Goal: Transaction & Acquisition: Book appointment/travel/reservation

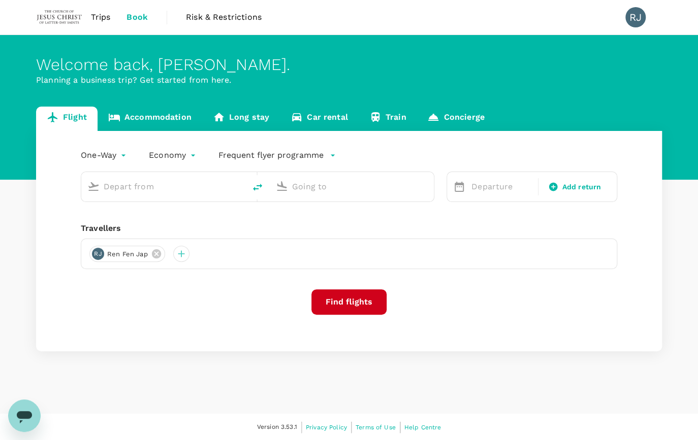
type input "roundtrip"
type input "Singapore Changi (SIN)"
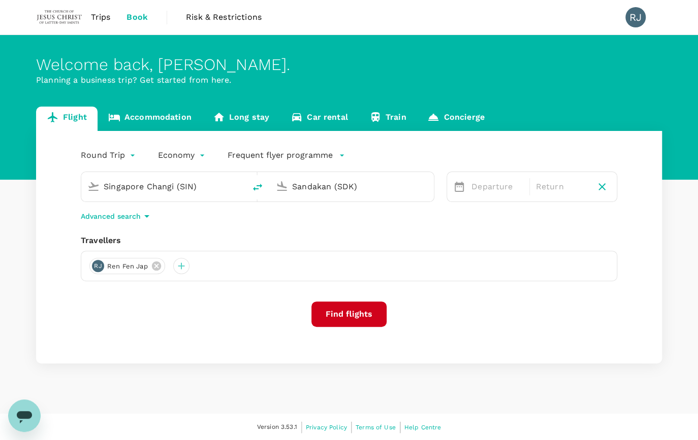
click at [358, 188] on input "Sandakan (SDK)" at bounding box center [352, 187] width 120 height 16
click at [344, 227] on p "Taiwan Taoyuan Intl" at bounding box center [366, 226] width 179 height 10
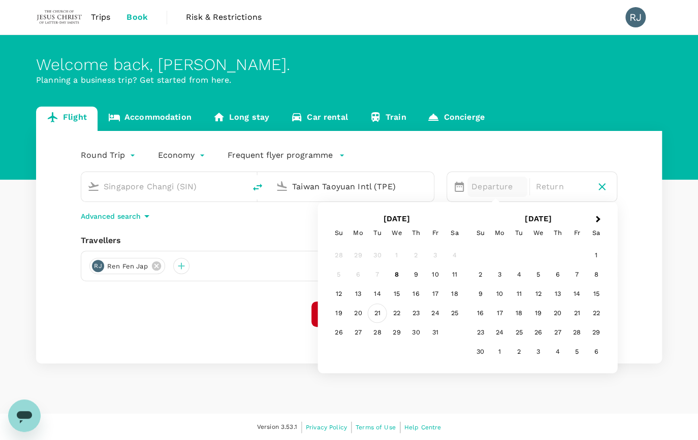
type input "Taiwan Taoyuan Intl (TPE)"
click at [377, 315] on div "21" at bounding box center [377, 313] width 19 height 19
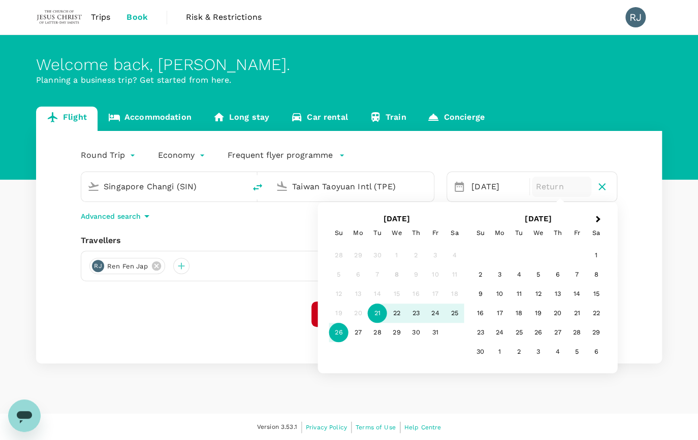
click at [341, 328] on div "26" at bounding box center [338, 332] width 19 height 19
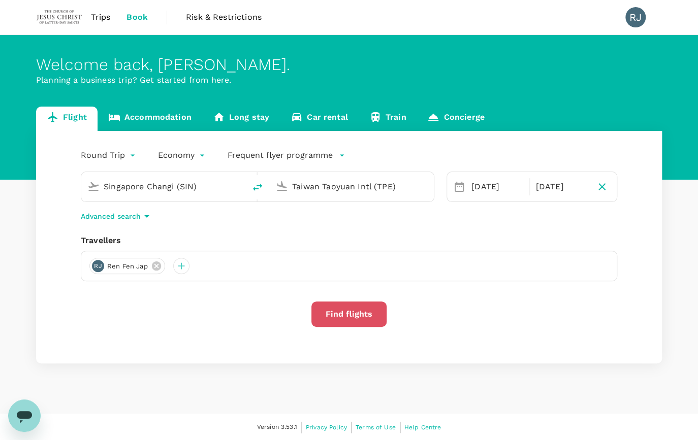
click at [330, 311] on button "Find flights" at bounding box center [348, 314] width 75 height 25
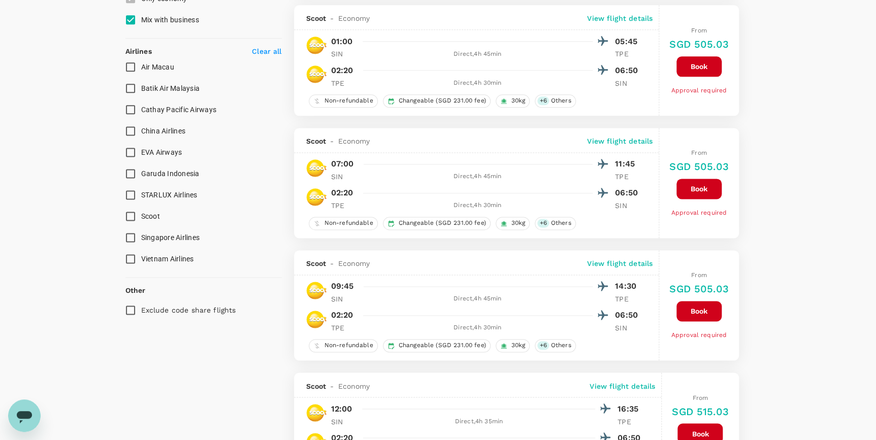
scroll to position [646, 0]
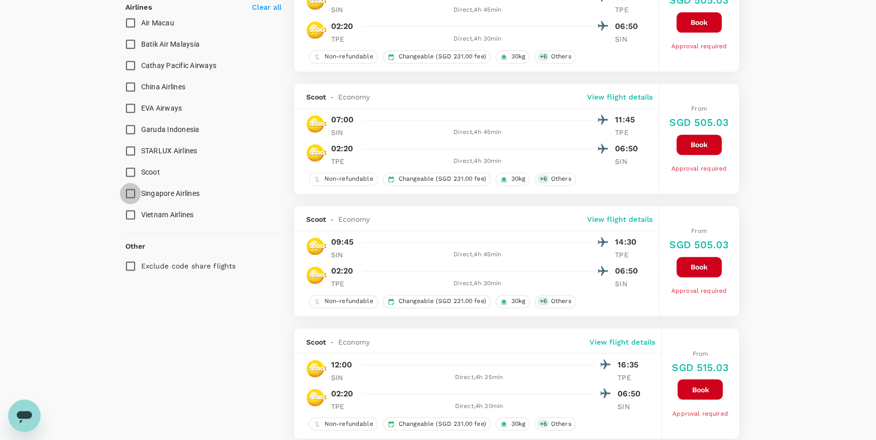
click at [130, 191] on input "Singapore Airlines" at bounding box center [130, 193] width 21 height 21
checkbox input "true"
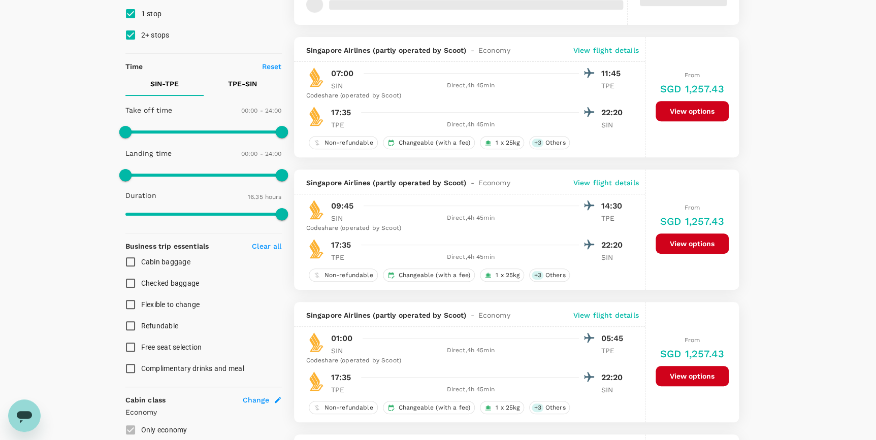
scroll to position [74, 0]
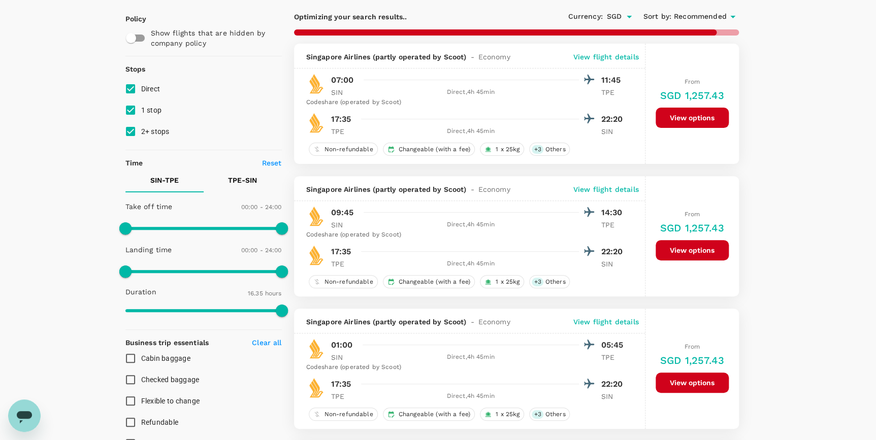
type input "1390"
checkbox input "false"
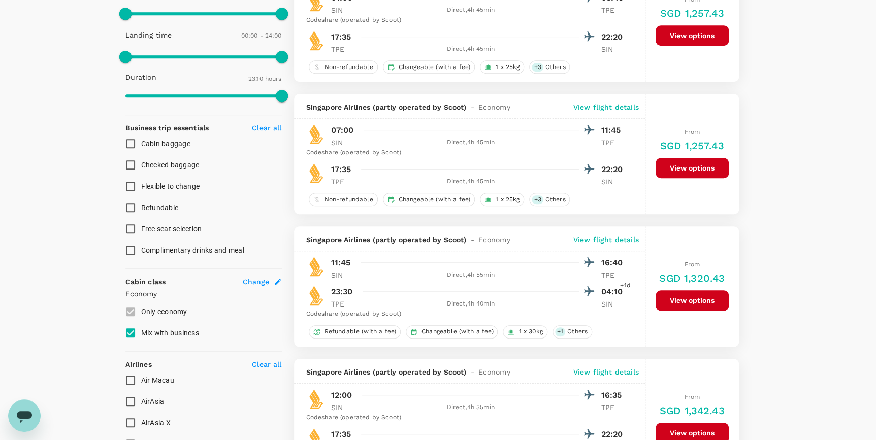
scroll to position [305, 0]
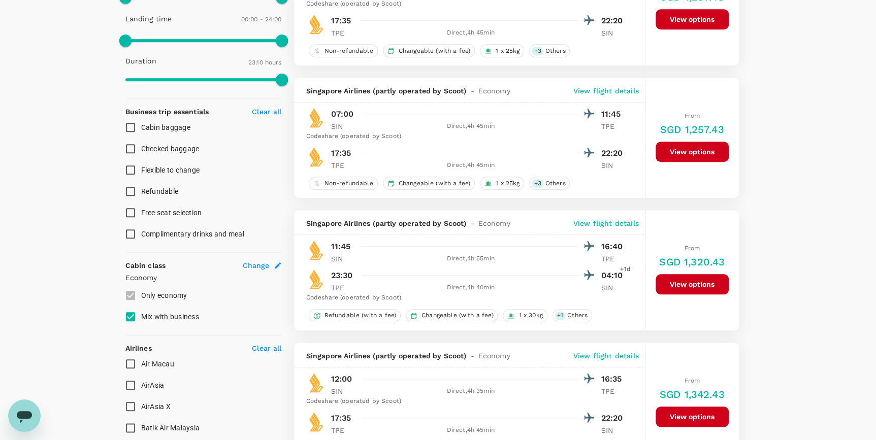
checkbox input "false"
checkbox input "true"
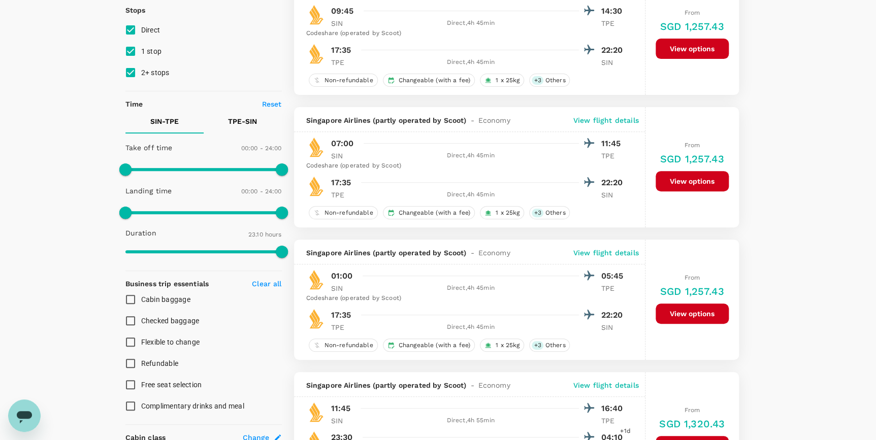
scroll to position [0, 0]
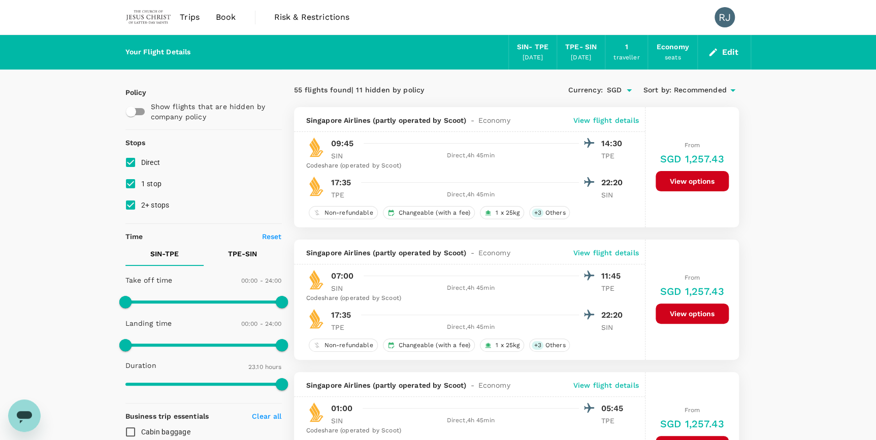
click at [130, 203] on input "2+ stops" at bounding box center [130, 204] width 21 height 21
checkbox input "false"
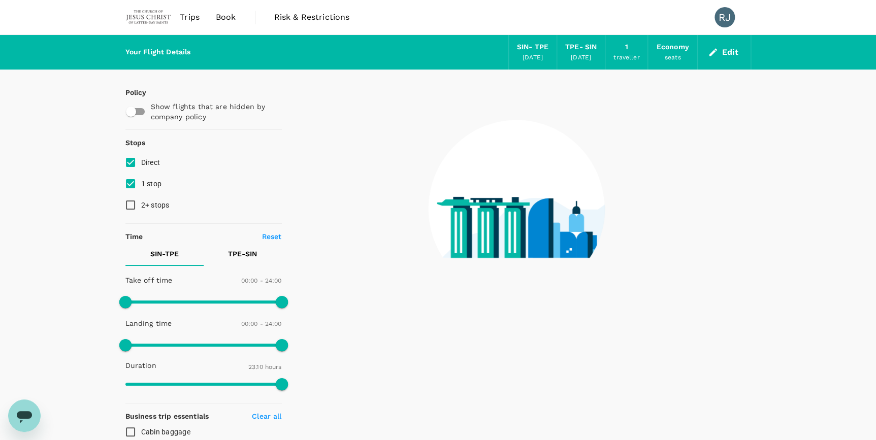
click at [133, 181] on input "1 stop" at bounding box center [130, 183] width 21 height 21
checkbox input "false"
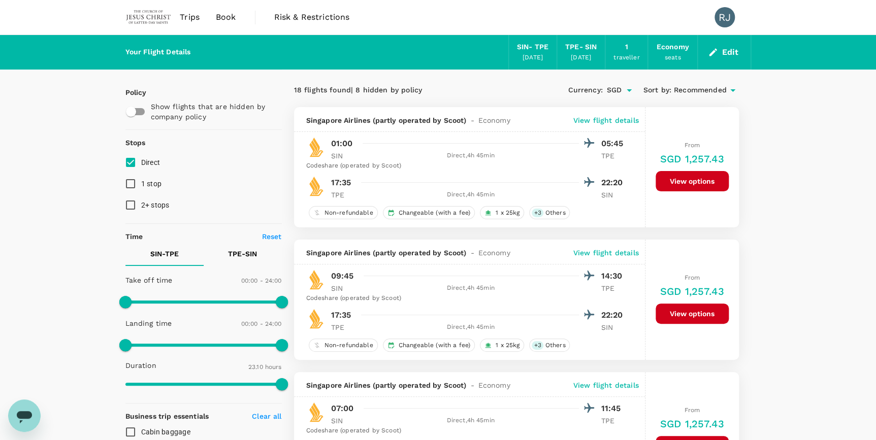
click at [584, 51] on div "TPE - SIN" at bounding box center [580, 47] width 31 height 11
click at [697, 49] on button "Edit" at bounding box center [724, 52] width 37 height 16
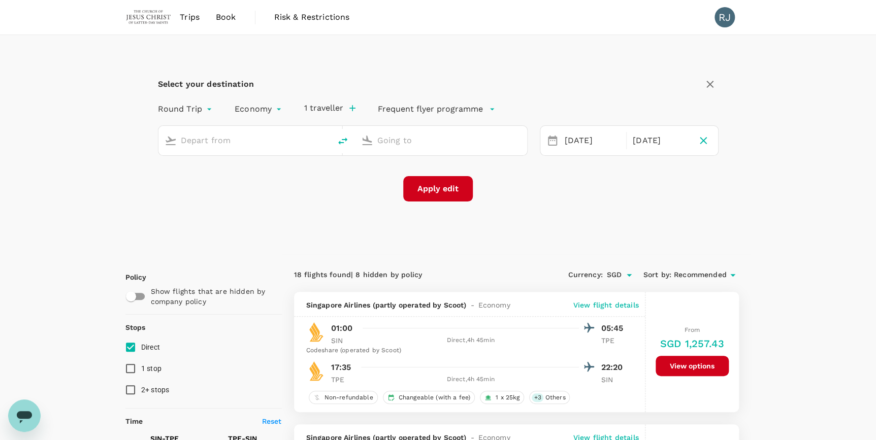
type input "Singapore Changi (SIN)"
type input "Taiwan Taoyuan Intl (TPE)"
click at [666, 141] on div "[DATE]" at bounding box center [661, 141] width 64 height 20
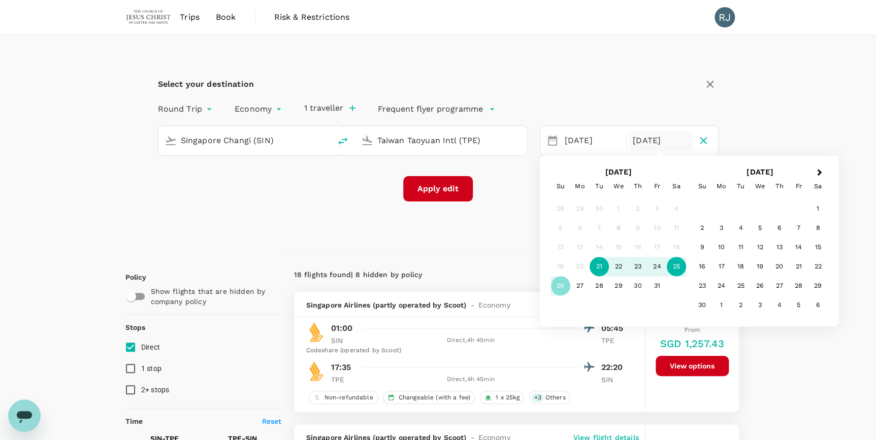
click at [679, 267] on div "25" at bounding box center [676, 266] width 19 height 19
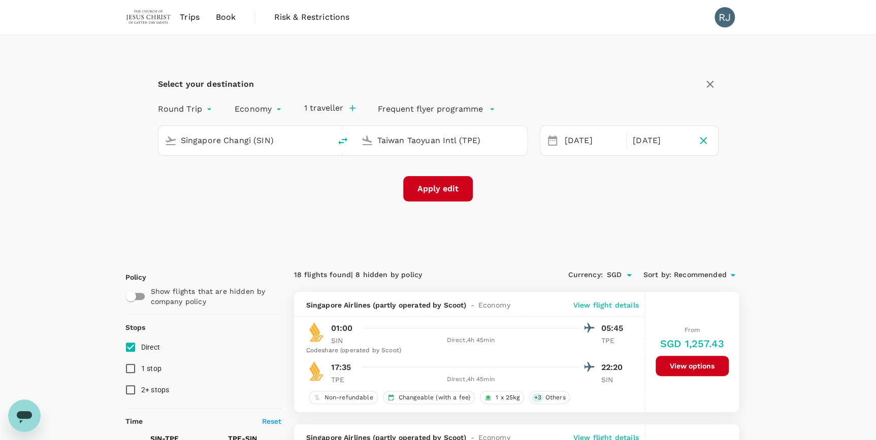
click at [446, 190] on button "Apply edit" at bounding box center [438, 188] width 70 height 25
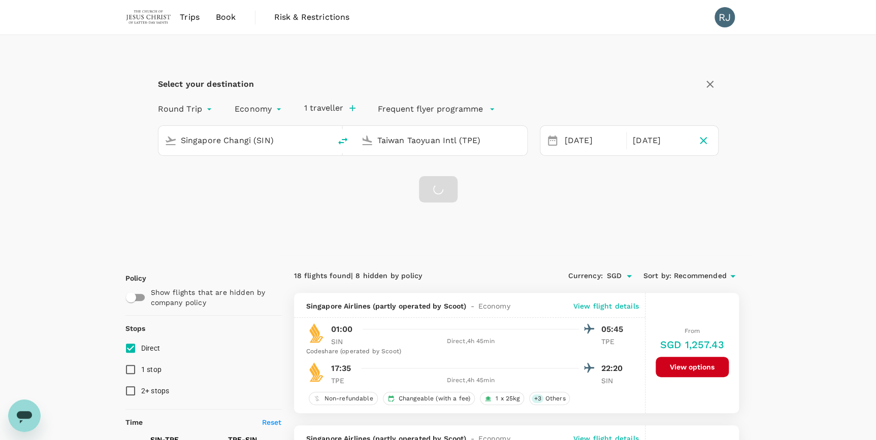
checkbox input "false"
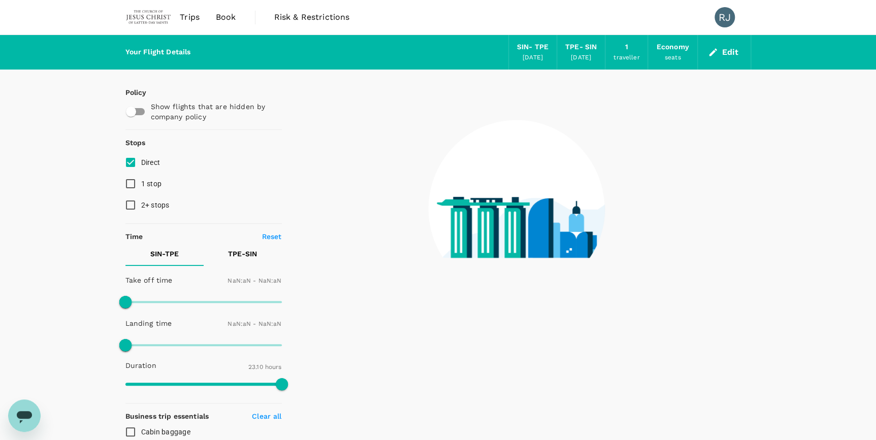
checkbox input "false"
type input "1440"
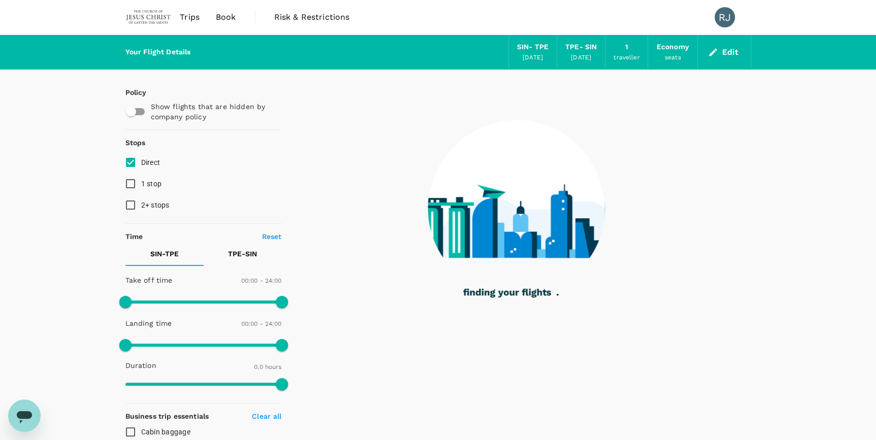
type input "955"
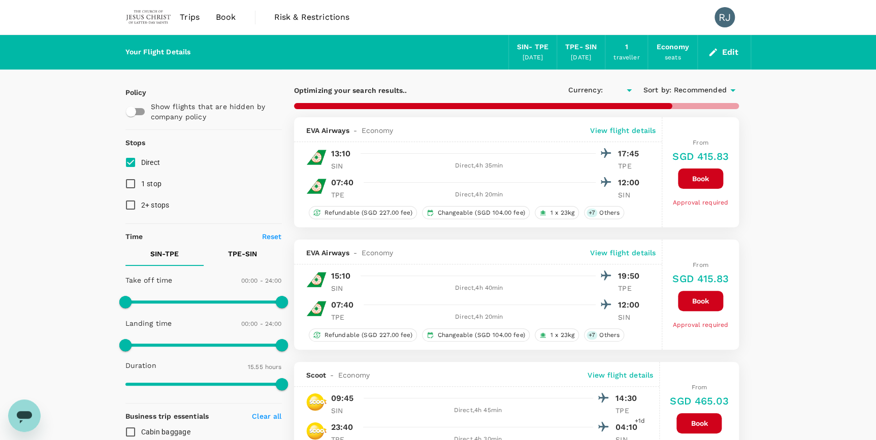
checkbox input "true"
type input "SGD"
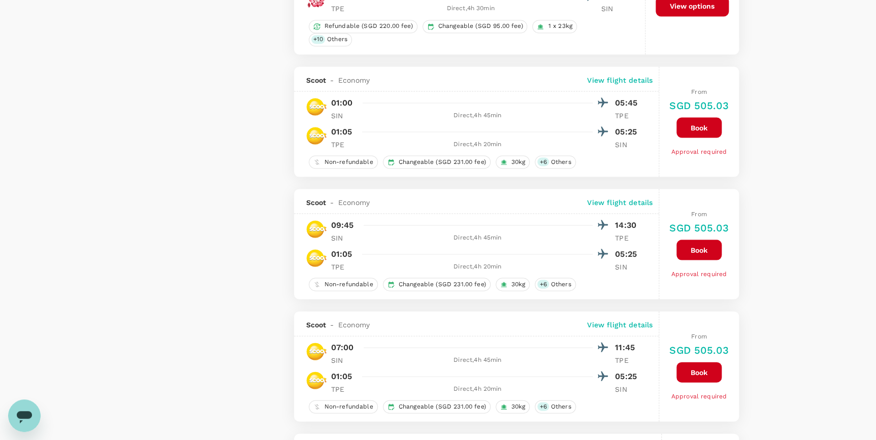
scroll to position [923, 0]
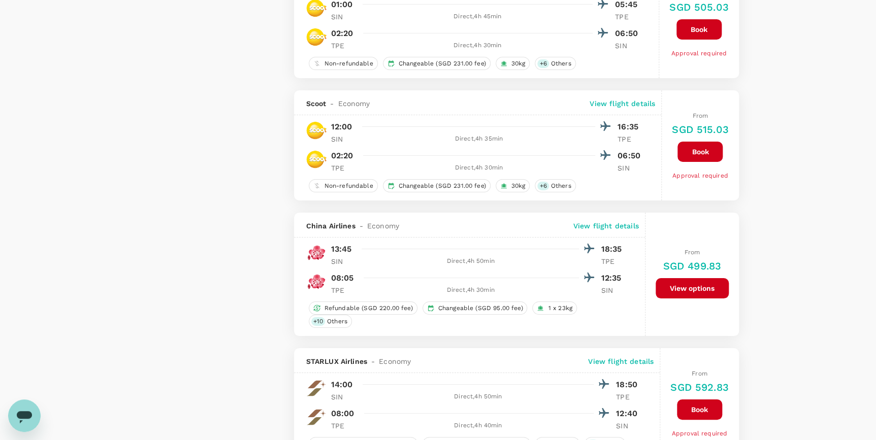
type input "1390"
checkbox input "false"
checkbox input "true"
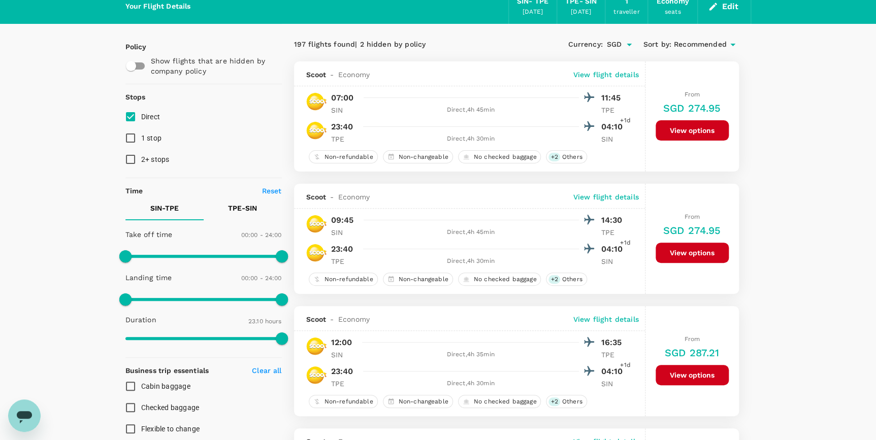
scroll to position [0, 0]
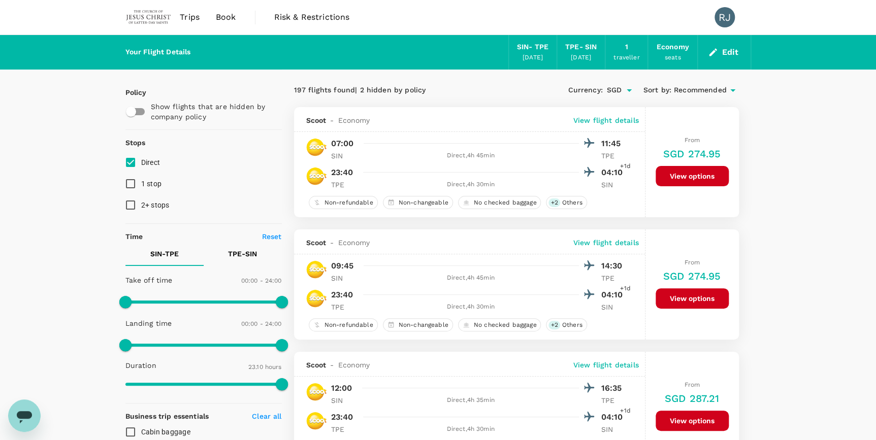
click at [571, 56] on div "[DATE]" at bounding box center [581, 58] width 20 height 10
click at [697, 51] on button "Edit" at bounding box center [724, 52] width 37 height 16
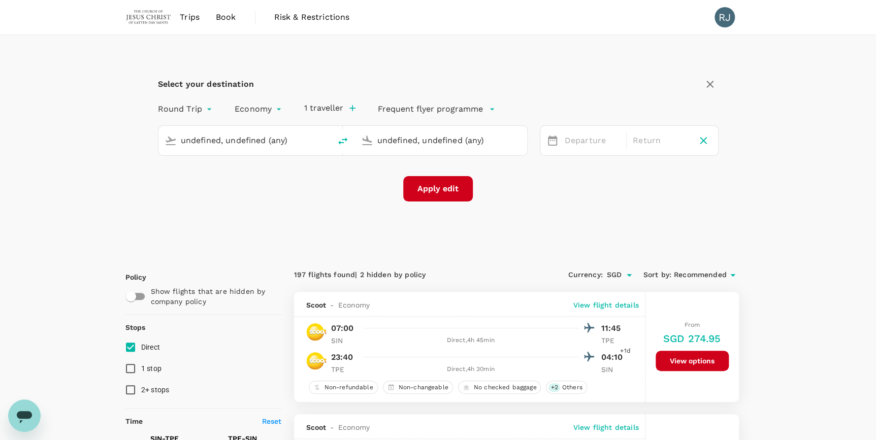
type input "Singapore Changi (SIN)"
type input "Taiwan Taoyuan Intl (TPE)"
type input "Singapore Changi (SIN)"
type input "Taiwan Taoyuan Intl (TPE)"
click at [653, 137] on div "[DATE]" at bounding box center [661, 141] width 64 height 20
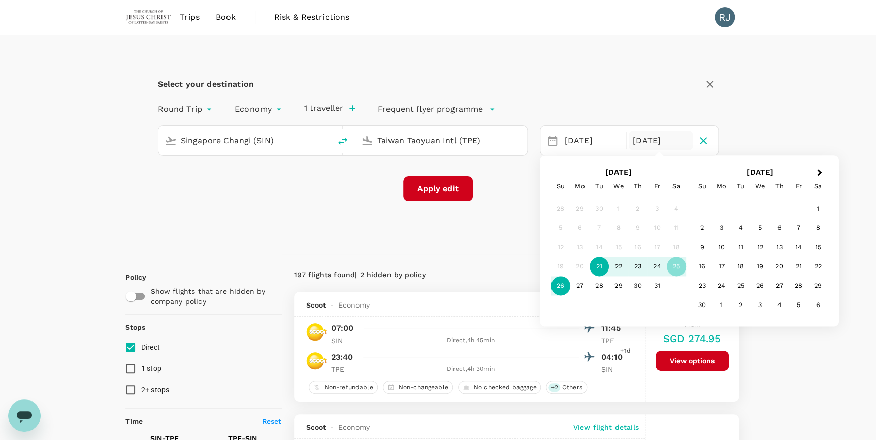
click at [564, 287] on div "26" at bounding box center [560, 286] width 19 height 19
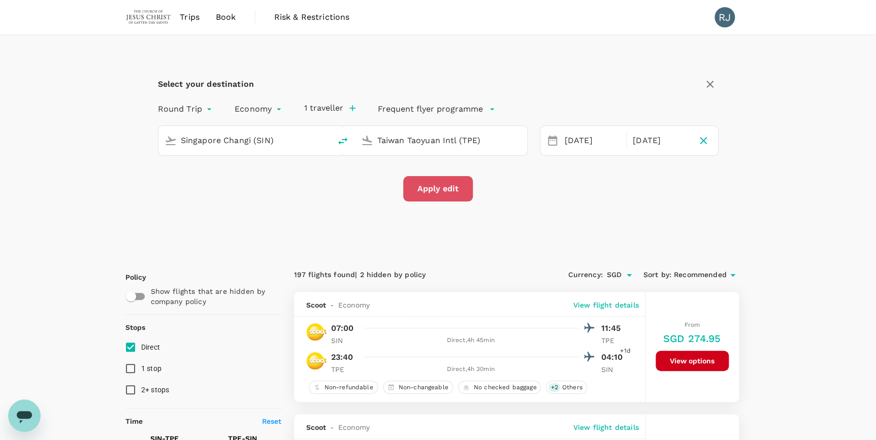
click at [443, 193] on button "Apply edit" at bounding box center [438, 188] width 70 height 25
checkbox input "false"
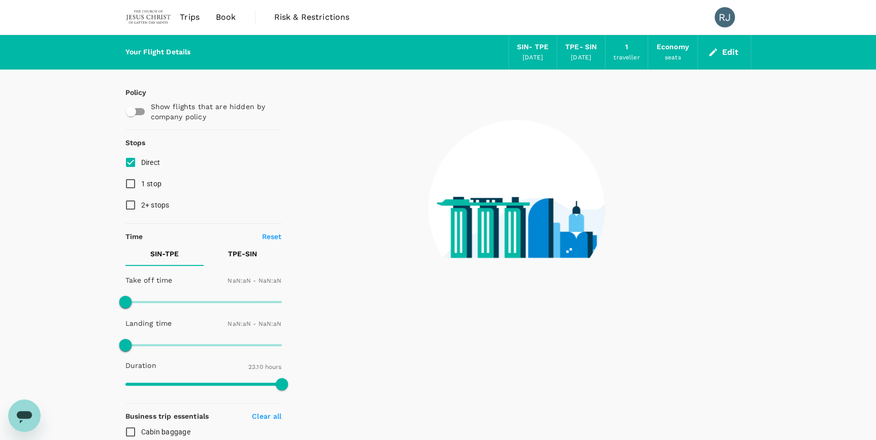
checkbox input "false"
type input "1440"
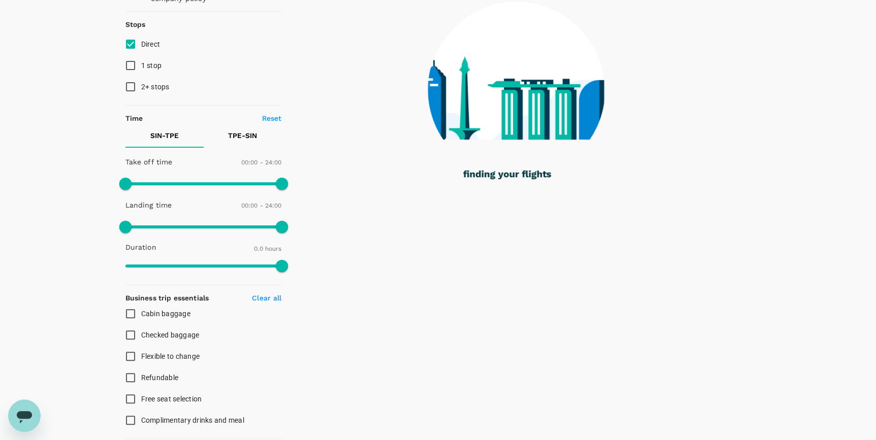
scroll to position [105, 0]
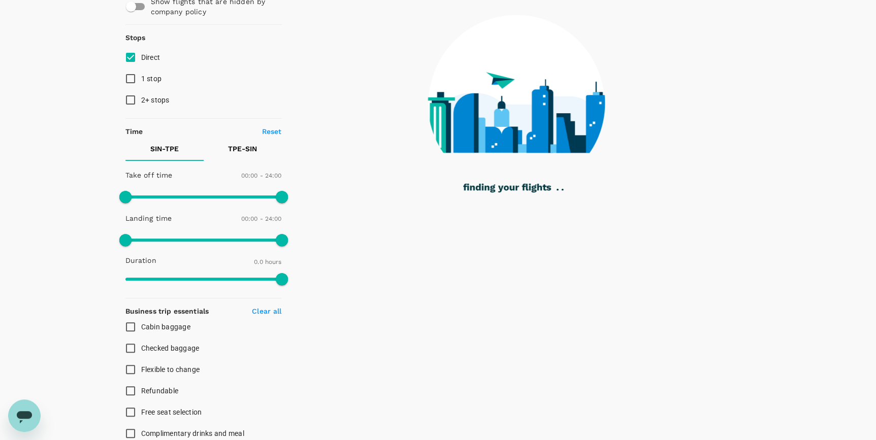
type input "995"
checkbox input "true"
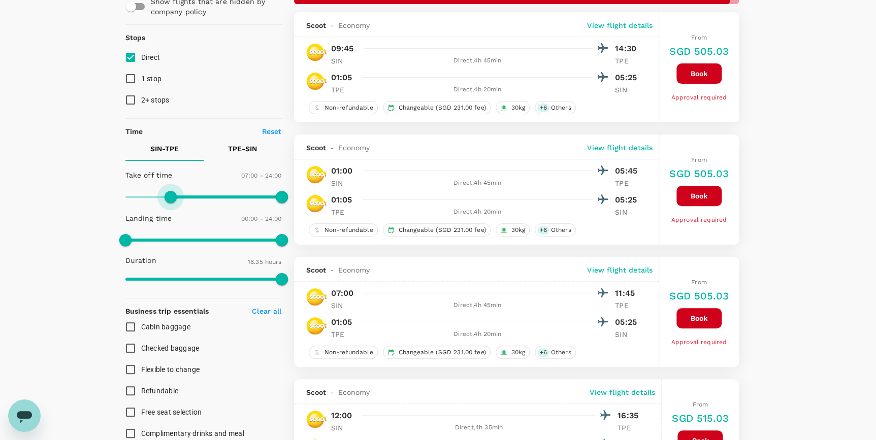
type input "480"
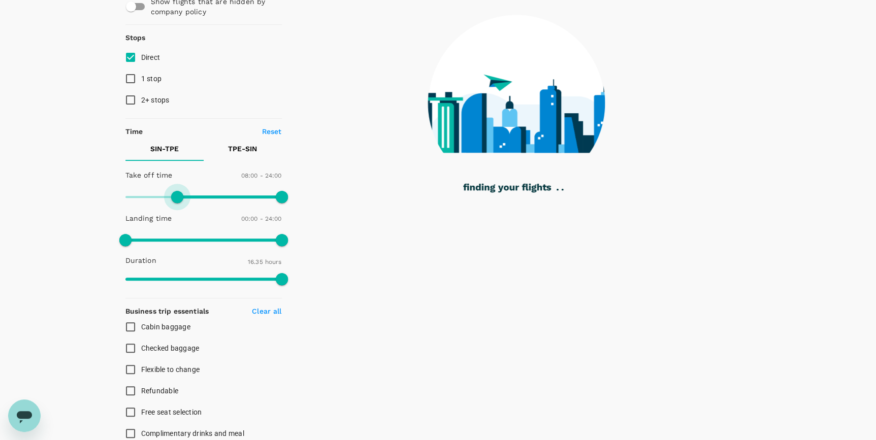
drag, startPoint x: 122, startPoint y: 192, endPoint x: 177, endPoint y: 196, distance: 55.0
click at [177, 196] on span at bounding box center [177, 197] width 12 height 12
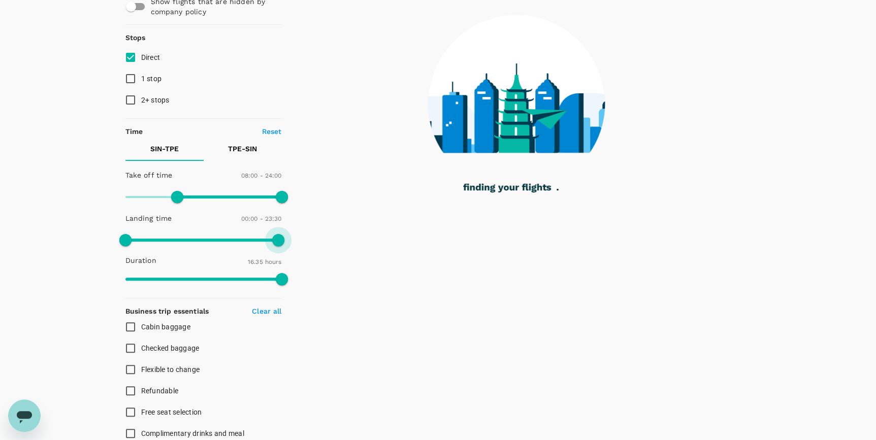
type input "1350"
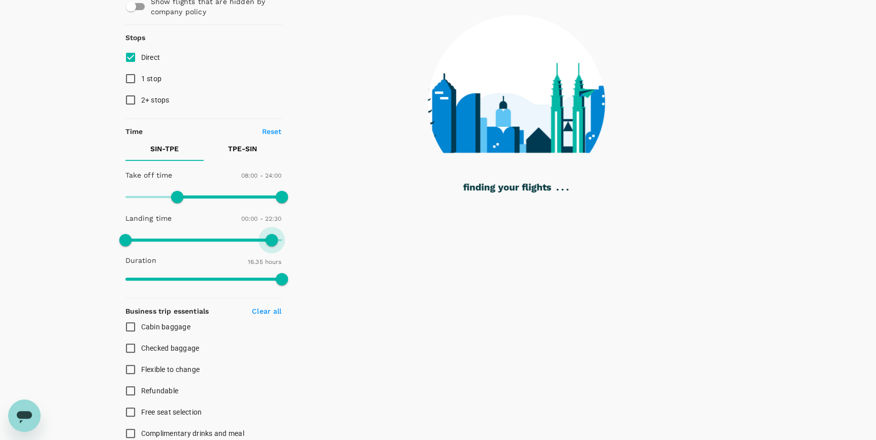
drag, startPoint x: 279, startPoint y: 238, endPoint x: 270, endPoint y: 235, distance: 9.6
click at [270, 235] on span at bounding box center [272, 240] width 12 height 12
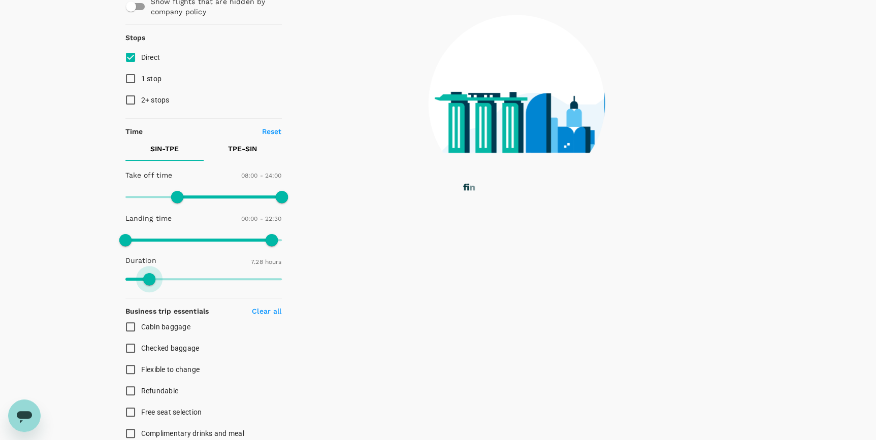
type input "426"
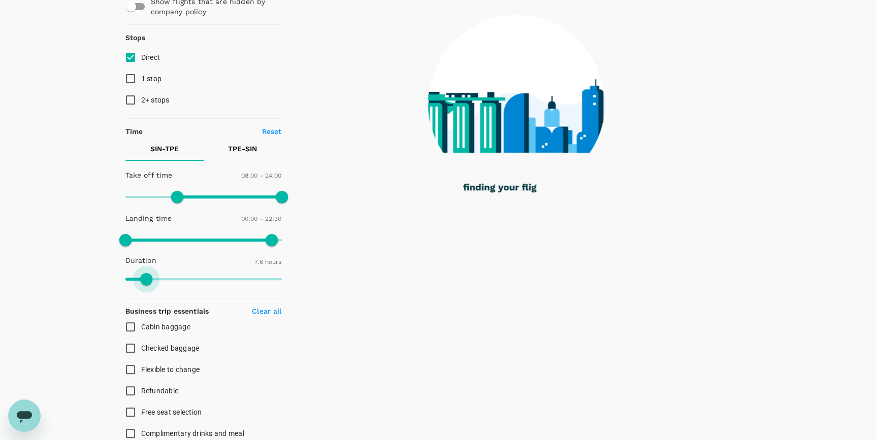
drag, startPoint x: 226, startPoint y: 275, endPoint x: 146, endPoint y: 258, distance: 81.3
click at [146, 258] on div "Duration 7.6 hours" at bounding box center [201, 270] width 160 height 39
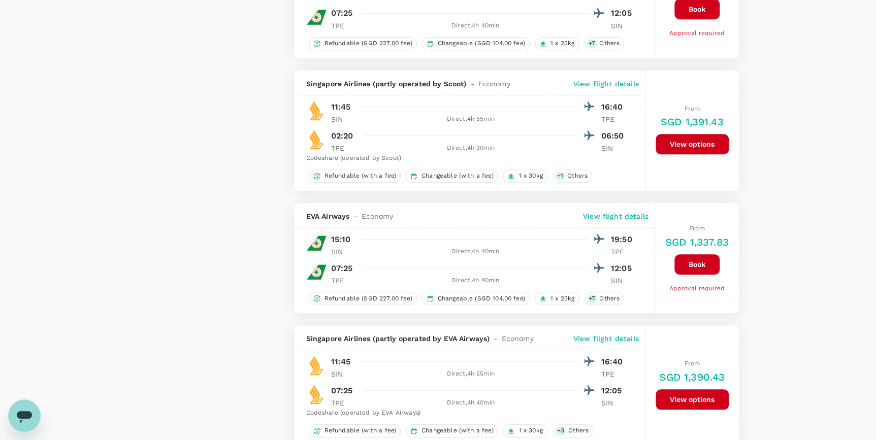
scroll to position [2398, 0]
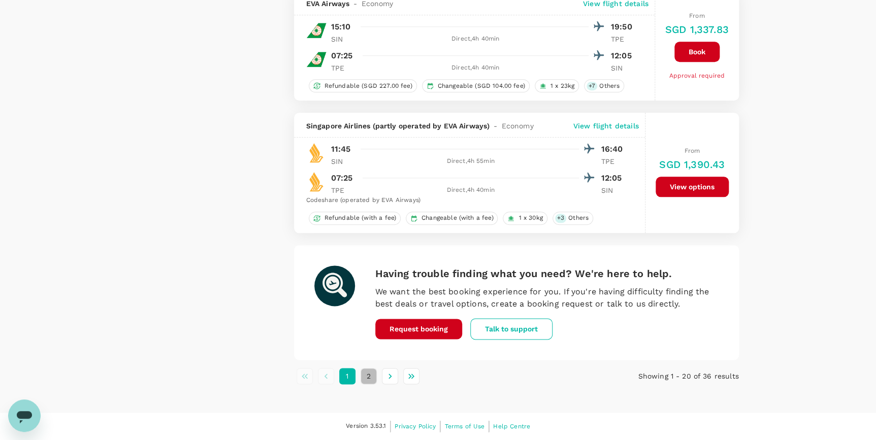
click at [366, 376] on button "2" at bounding box center [368, 376] width 16 height 16
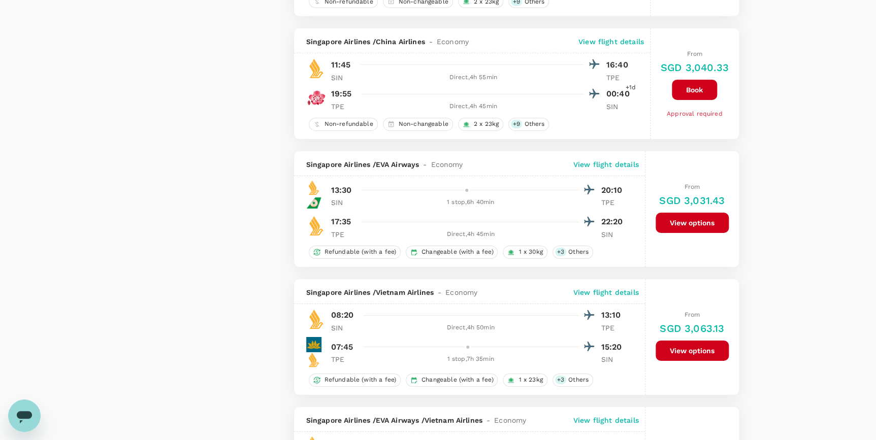
scroll to position [1911, 0]
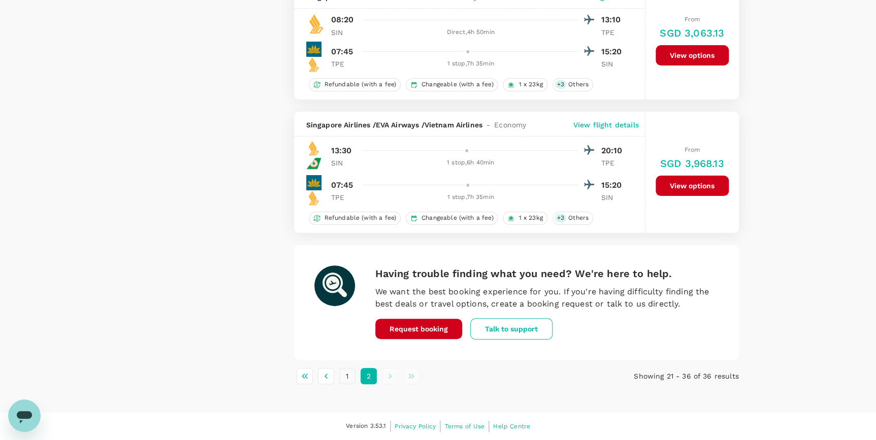
click at [350, 377] on button "1" at bounding box center [347, 376] width 16 height 16
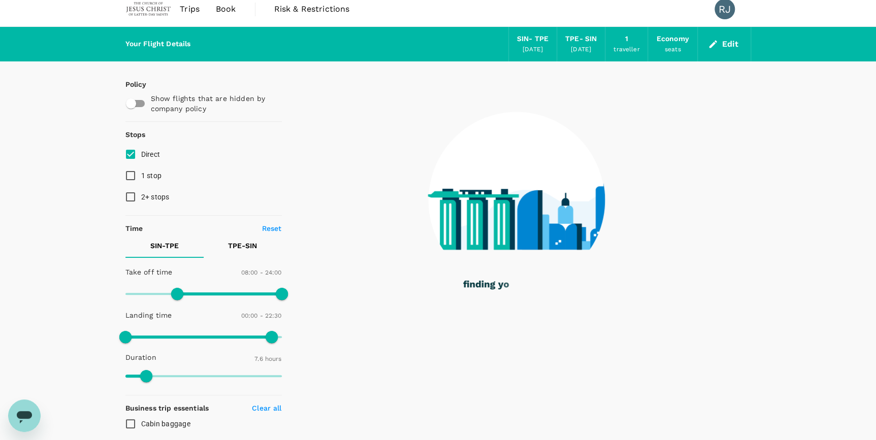
scroll to position [0, 0]
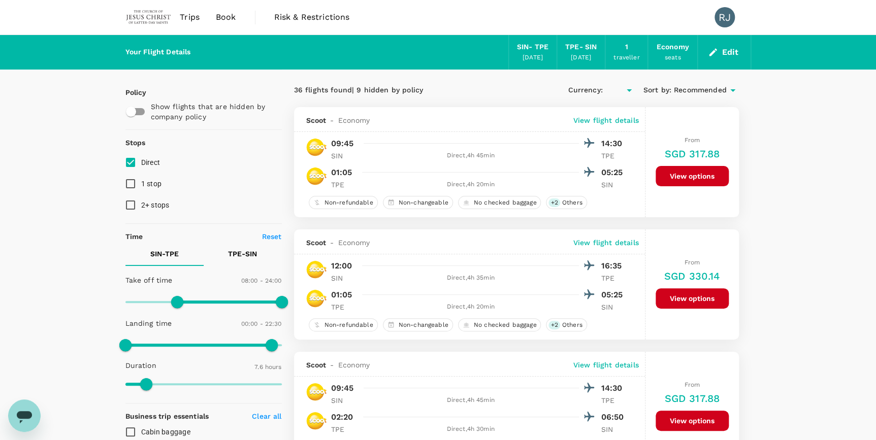
type input "SGD"
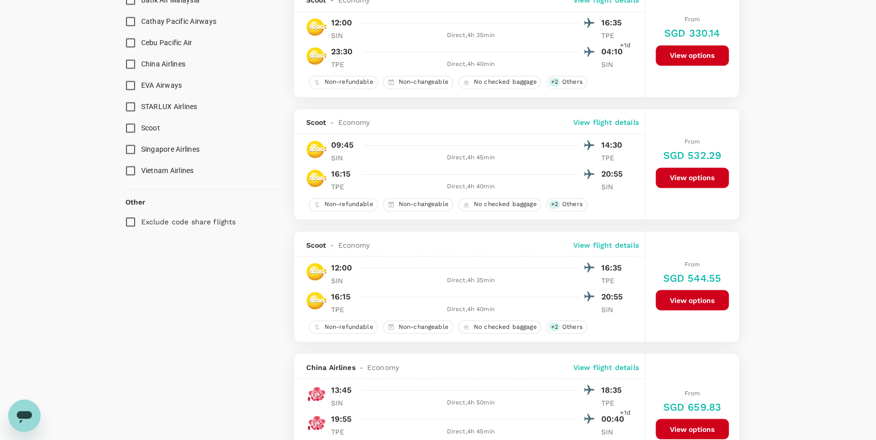
scroll to position [738, 0]
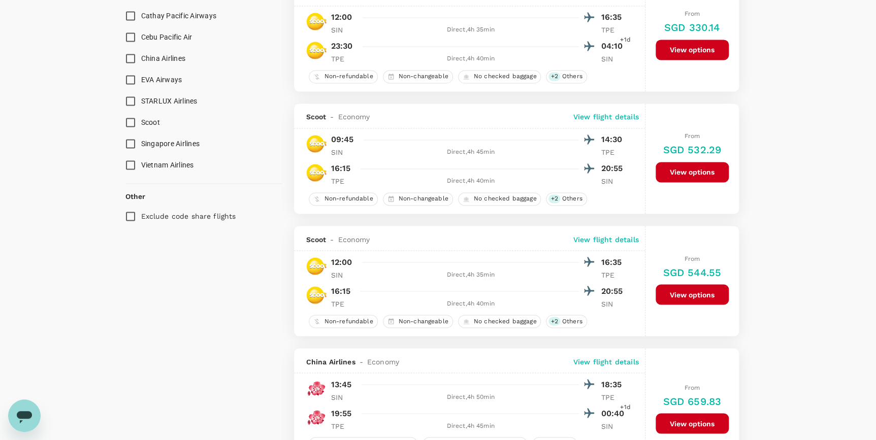
click at [697, 175] on button "View options" at bounding box center [691, 172] width 73 height 20
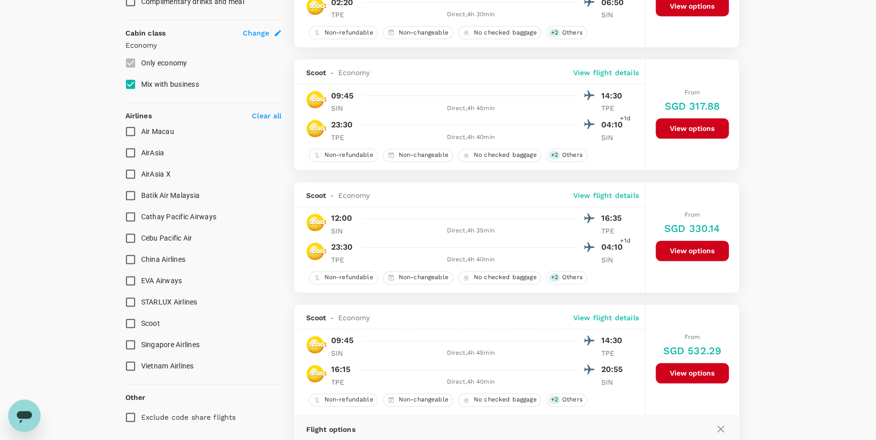
scroll to position [600, 0]
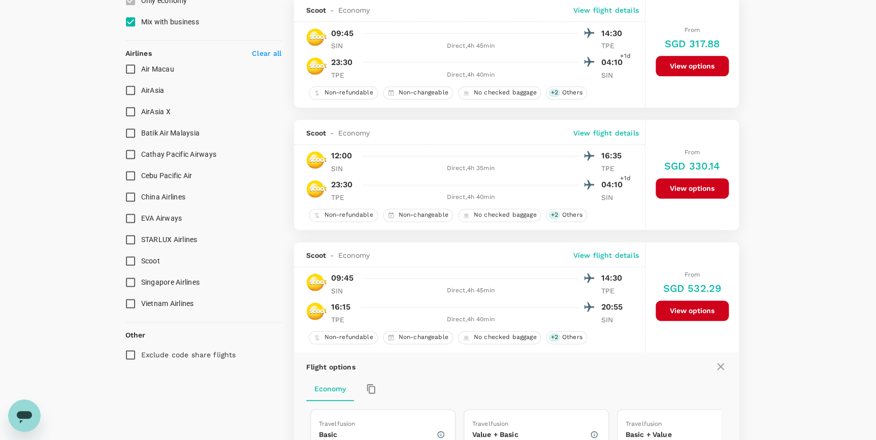
click at [134, 215] on input "EVA Airways" at bounding box center [130, 218] width 21 height 21
checkbox input "true"
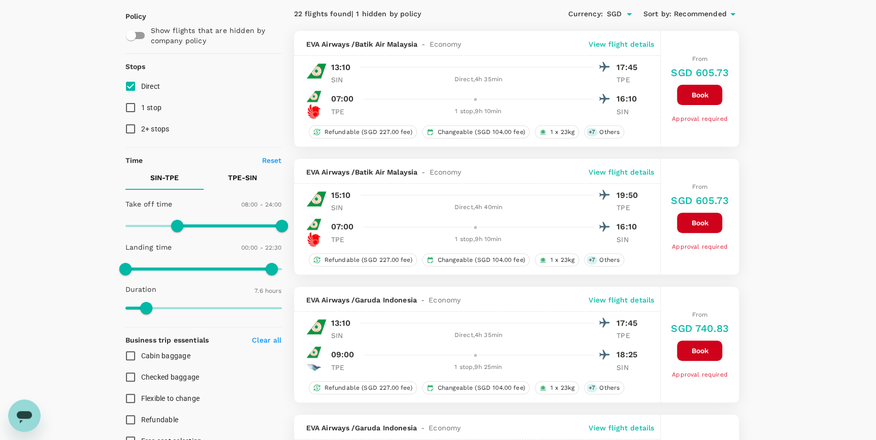
scroll to position [92, 0]
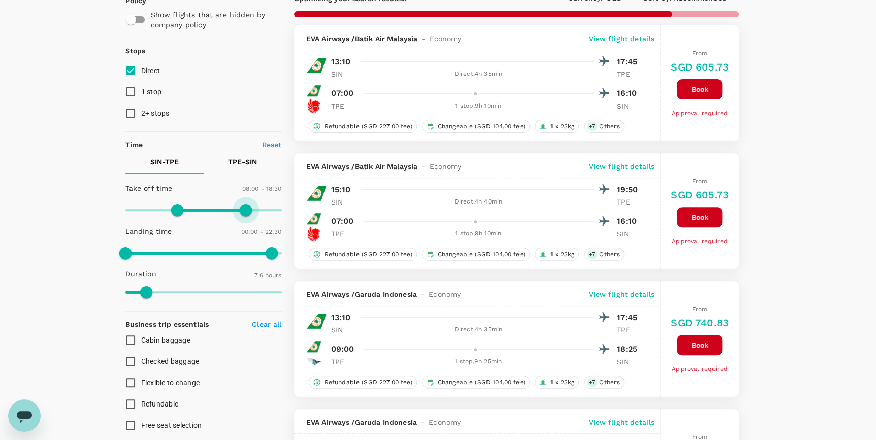
type input "1020"
drag, startPoint x: 281, startPoint y: 209, endPoint x: 237, endPoint y: 214, distance: 44.5
click at [237, 214] on span at bounding box center [236, 210] width 12 height 12
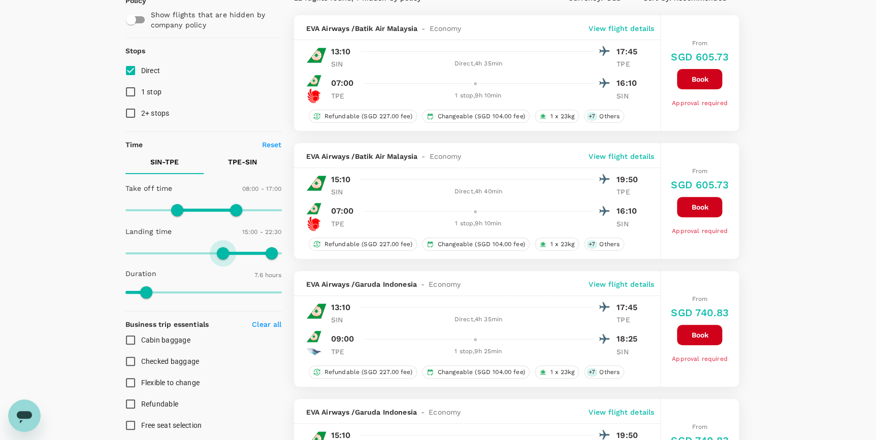
type input "960"
drag, startPoint x: 127, startPoint y: 254, endPoint x: 229, endPoint y: 262, distance: 101.9
click at [229, 259] on span at bounding box center [229, 253] width 12 height 12
type input "690"
drag, startPoint x: 179, startPoint y: 207, endPoint x: 200, endPoint y: 216, distance: 22.9
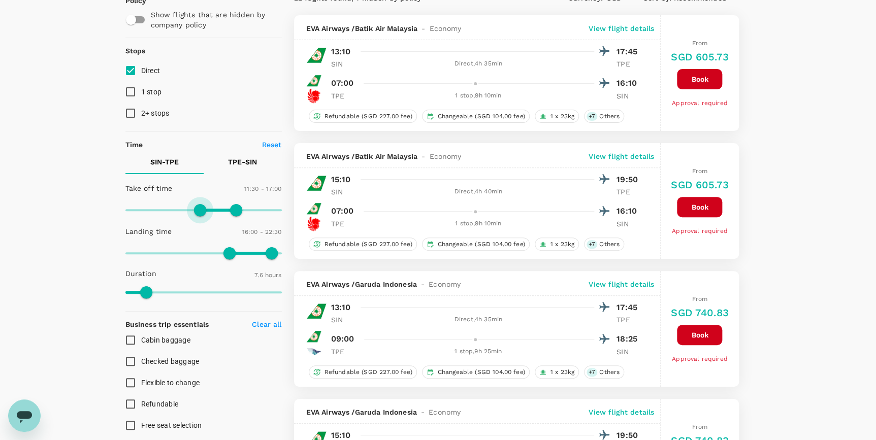
click at [200, 216] on span at bounding box center [200, 210] width 12 height 12
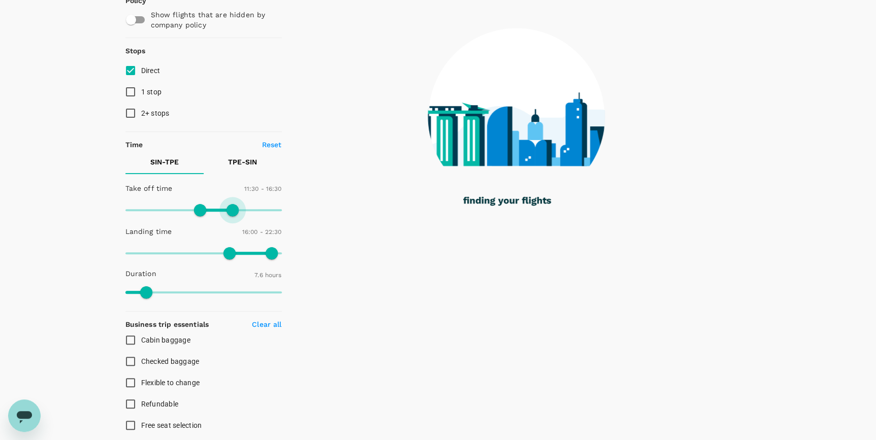
type input "990"
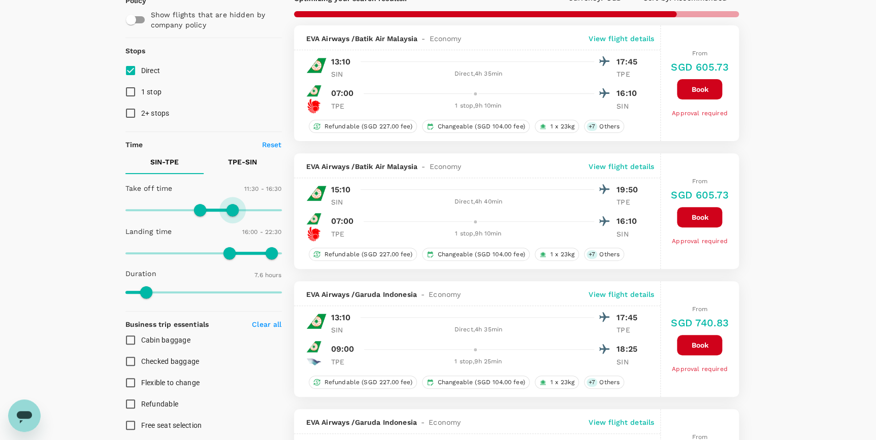
drag, startPoint x: 239, startPoint y: 210, endPoint x: 234, endPoint y: 210, distance: 5.6
click at [234, 210] on span at bounding box center [232, 210] width 12 height 12
type input "0"
drag, startPoint x: 224, startPoint y: 249, endPoint x: 117, endPoint y: 234, distance: 108.3
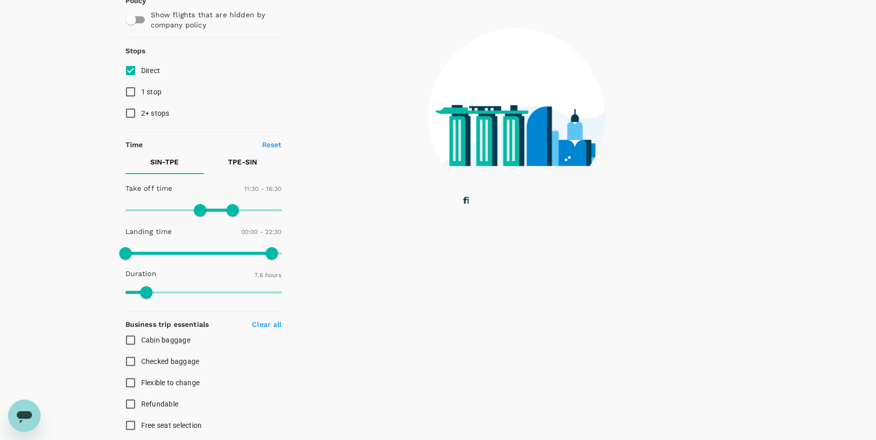
type input "1410"
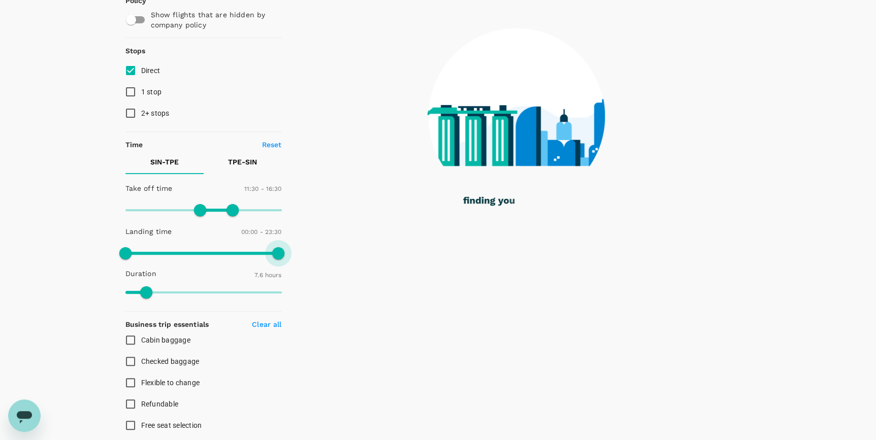
drag, startPoint x: 267, startPoint y: 250, endPoint x: 279, endPoint y: 252, distance: 12.3
click at [279, 252] on span at bounding box center [278, 253] width 12 height 12
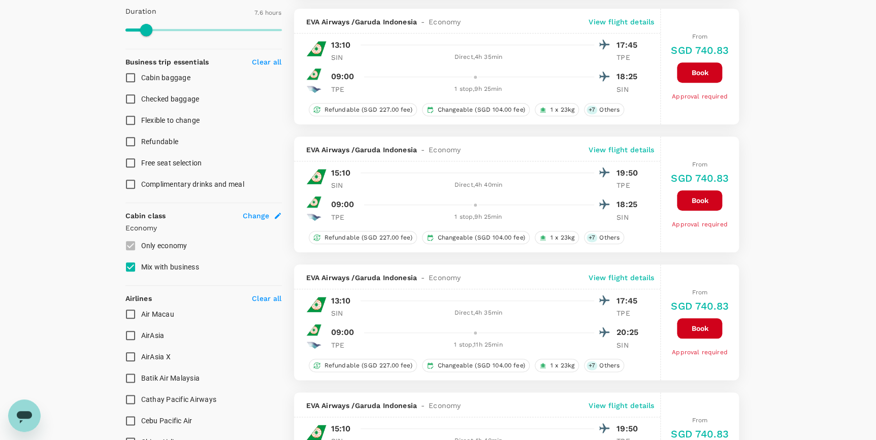
scroll to position [369, 0]
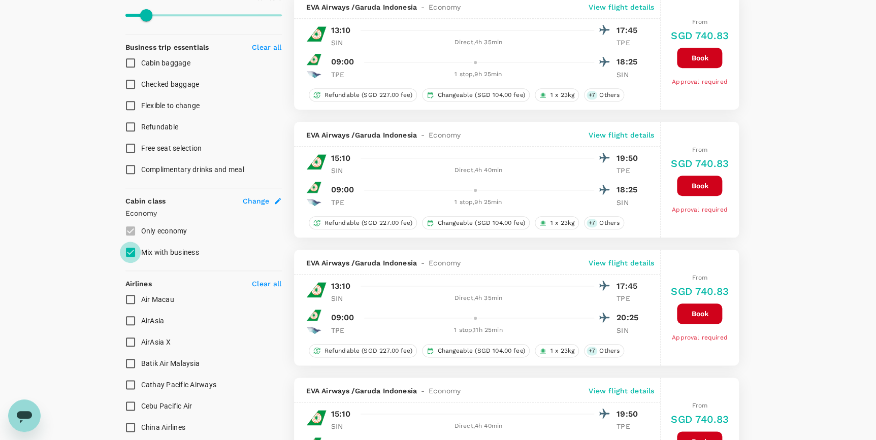
click at [128, 249] on input "Mix with business" at bounding box center [130, 252] width 21 height 21
checkbox input "false"
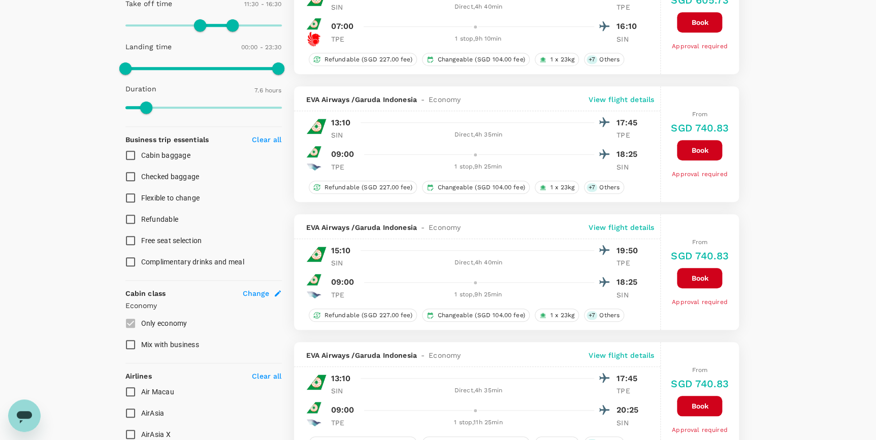
scroll to position [0, 0]
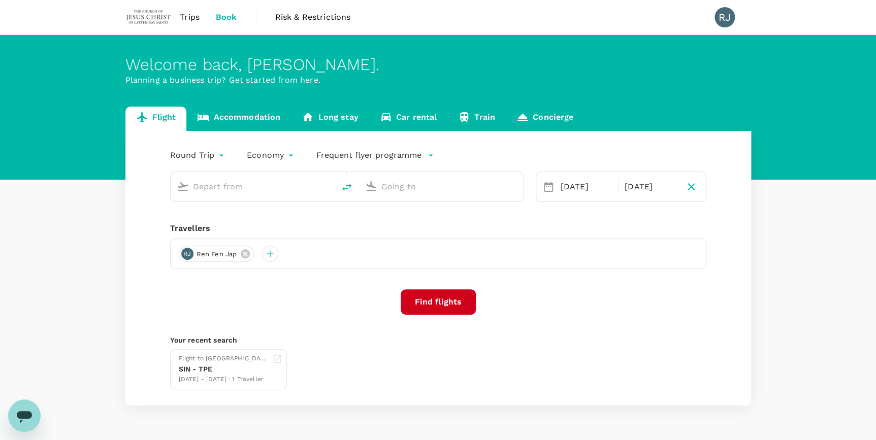
type input "Singapore Changi (SIN)"
type input "Taiwan Taoyuan Intl (TPE)"
type input "Singapore Changi (SIN)"
type input "Taiwan Taoyuan Intl (TPE)"
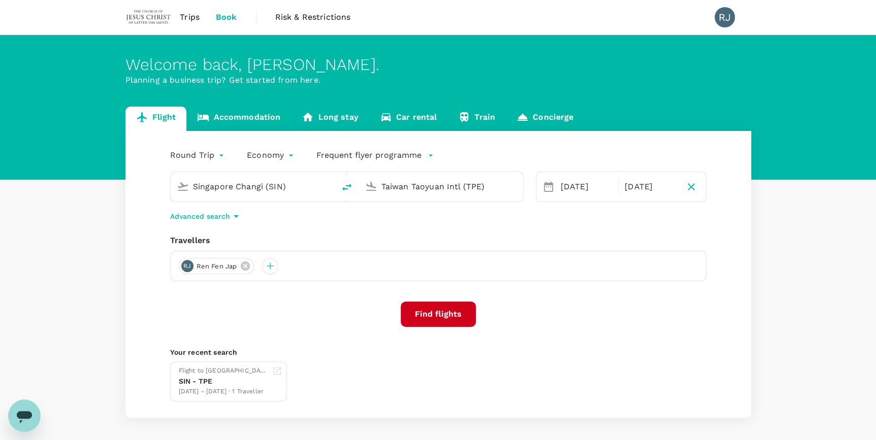
click at [30, 411] on icon "Open messaging window" at bounding box center [24, 416] width 18 height 18
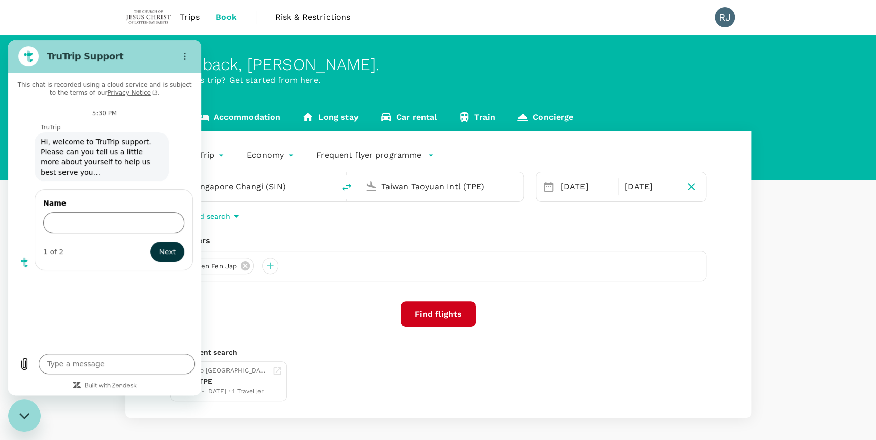
click at [347, 51] on div "Welcome back , Ren Fen . Planning a business trip? Get started from here." at bounding box center [438, 107] width 876 height 145
click at [338, 269] on div "RJ Ren Fen Jap" at bounding box center [438, 266] width 536 height 30
type textarea "x"
click at [320, 218] on div "Advanced search" at bounding box center [438, 216] width 536 height 12
drag, startPoint x: 81, startPoint y: 19, endPoint x: 77, endPoint y: -25, distance: 44.8
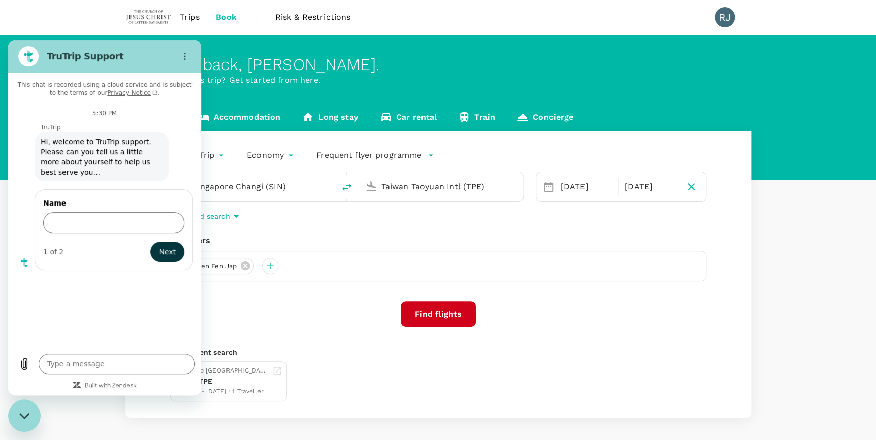
click at [77, 0] on html "Trips Book Risk & Restrictions RJ Welcome back , Ren Fen . Planning a business …" at bounding box center [438, 241] width 876 height 482
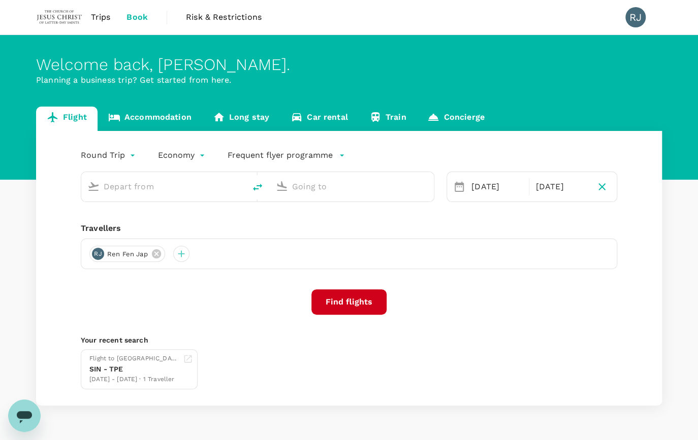
type input "Singapore Changi (SIN)"
type input "Taiwan Taoyuan Intl (TPE)"
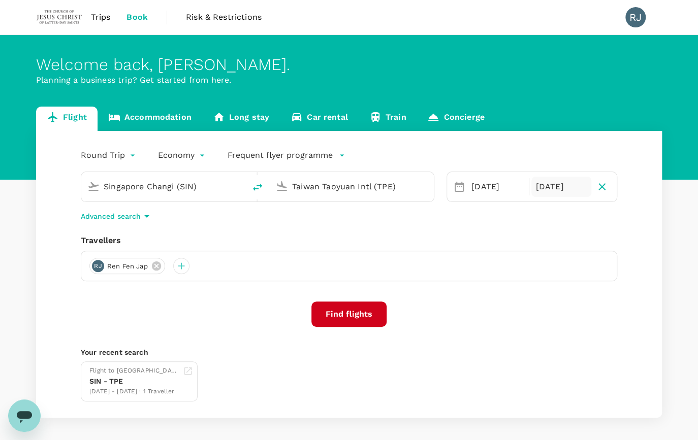
click at [546, 187] on div "[DATE]" at bounding box center [560, 187] width 59 height 20
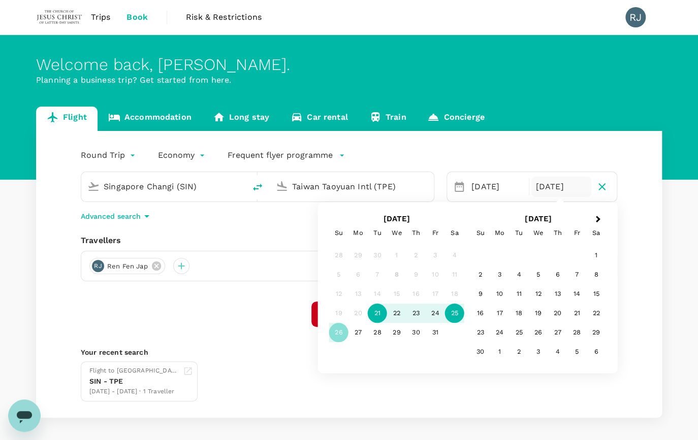
click at [452, 317] on div "25" at bounding box center [454, 313] width 19 height 19
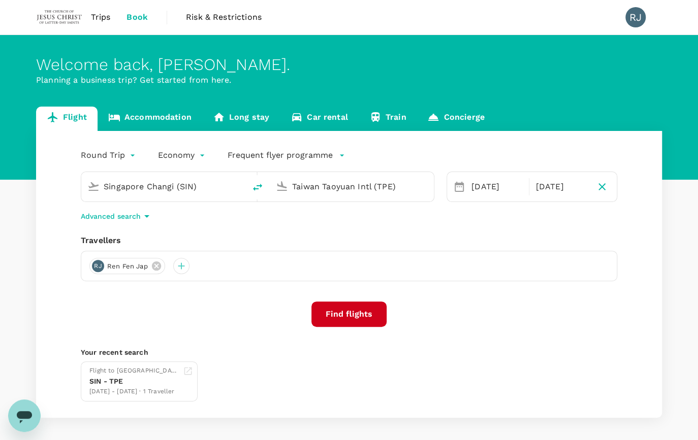
click at [343, 317] on button "Find flights" at bounding box center [348, 314] width 75 height 25
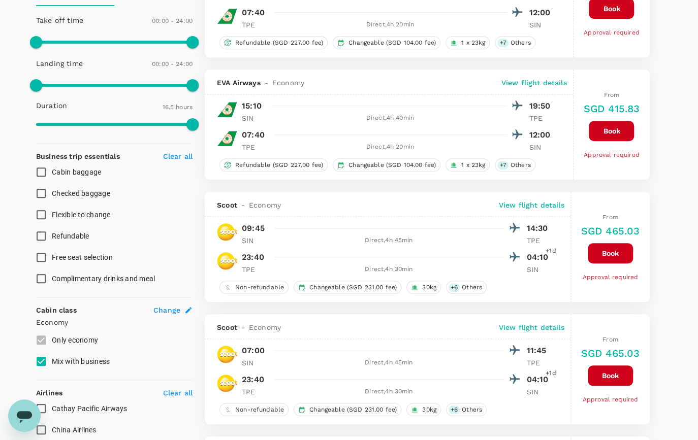
scroll to position [277, 0]
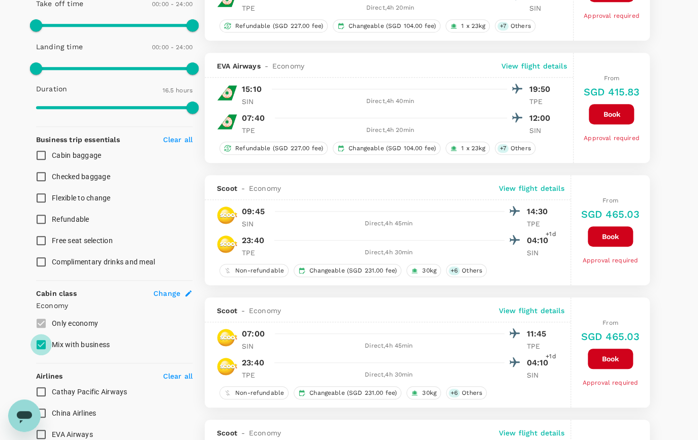
click at [42, 339] on input "Mix with business" at bounding box center [40, 344] width 21 height 21
checkbox input "false"
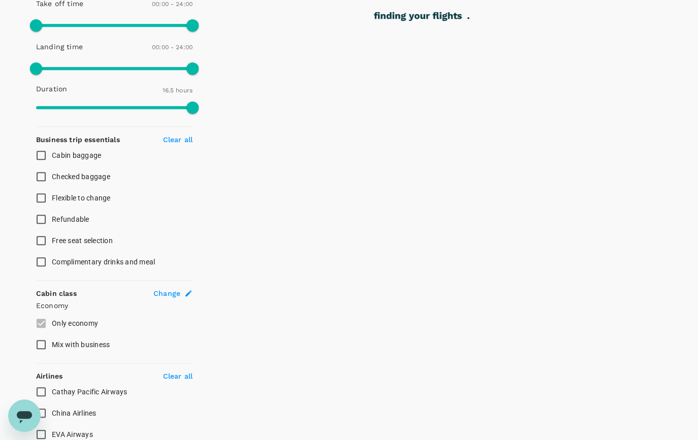
type input "1390"
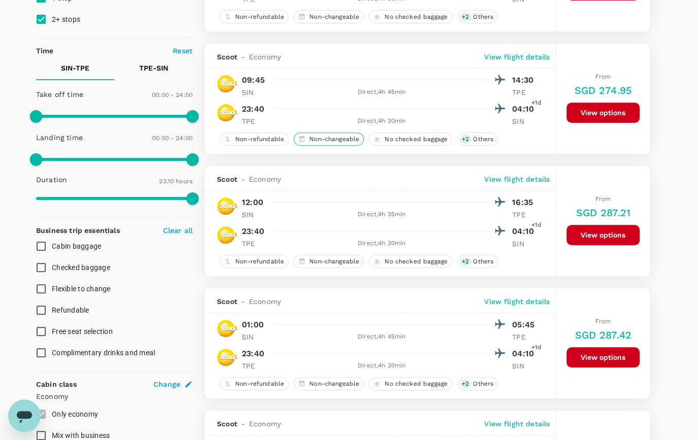
scroll to position [184, 0]
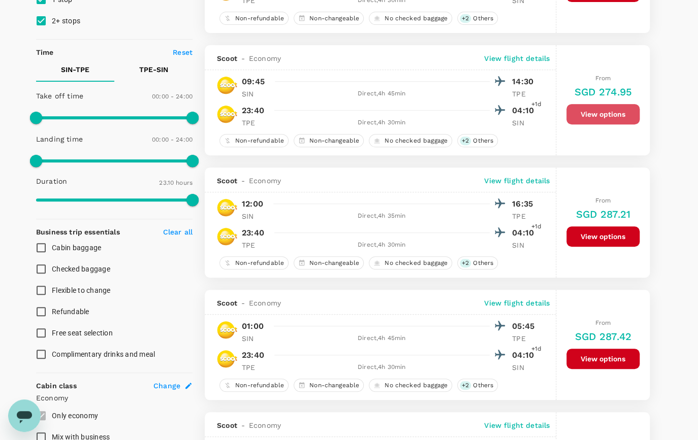
click at [626, 111] on button "View options" at bounding box center [602, 114] width 73 height 20
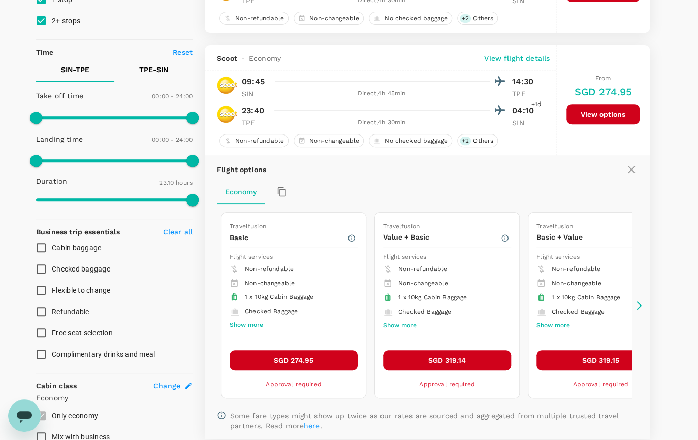
scroll to position [229, 0]
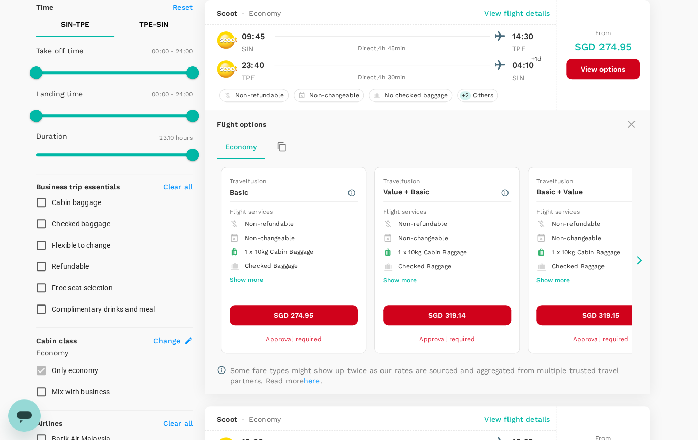
click at [636, 260] on icon at bounding box center [639, 260] width 10 height 10
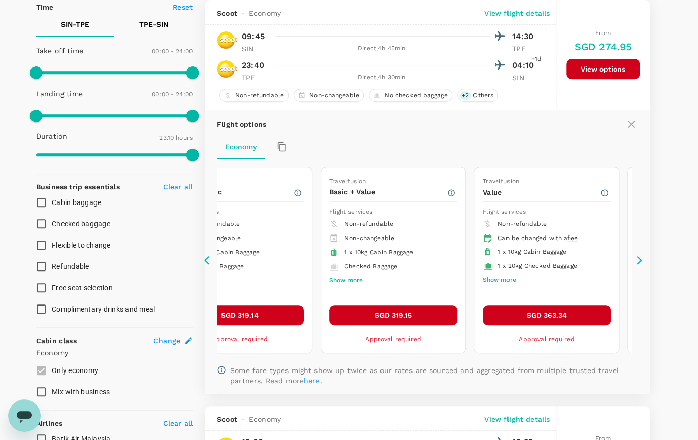
click at [636, 262] on icon at bounding box center [639, 260] width 10 height 10
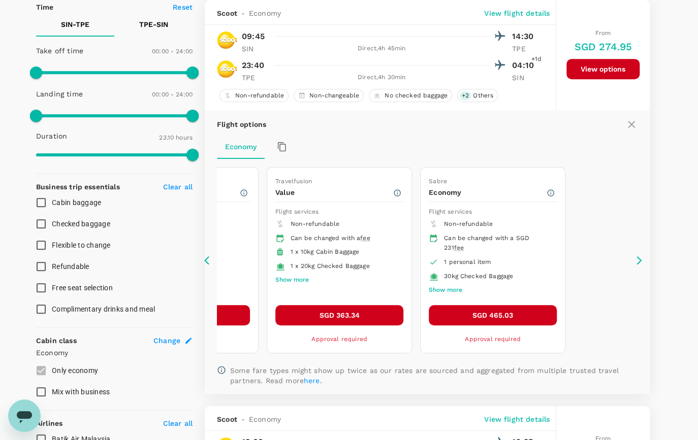
click at [636, 262] on icon at bounding box center [639, 260] width 10 height 10
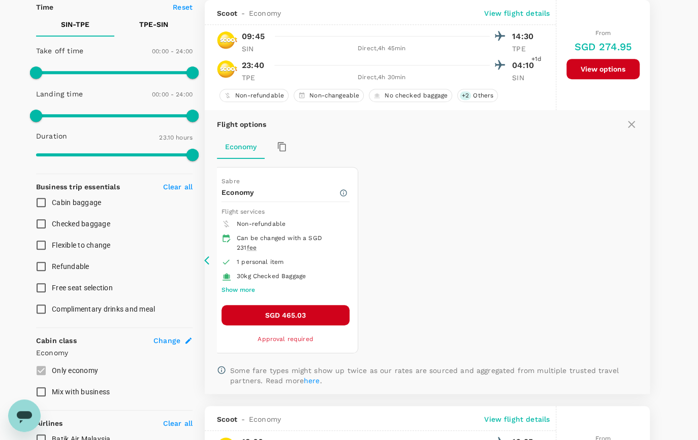
click at [205, 260] on icon at bounding box center [209, 260] width 10 height 10
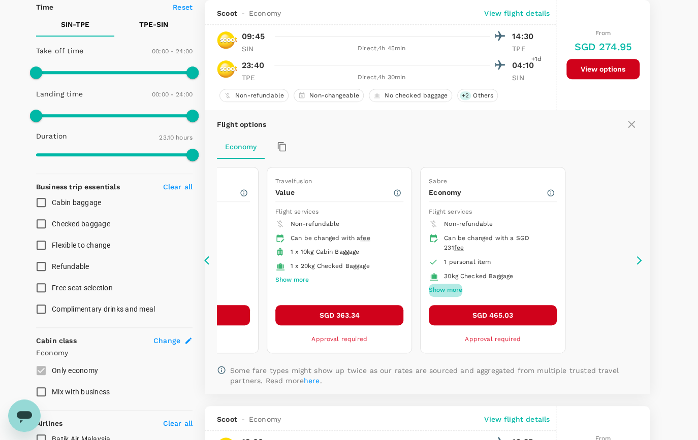
click at [446, 289] on button "Show more" at bounding box center [445, 290] width 34 height 13
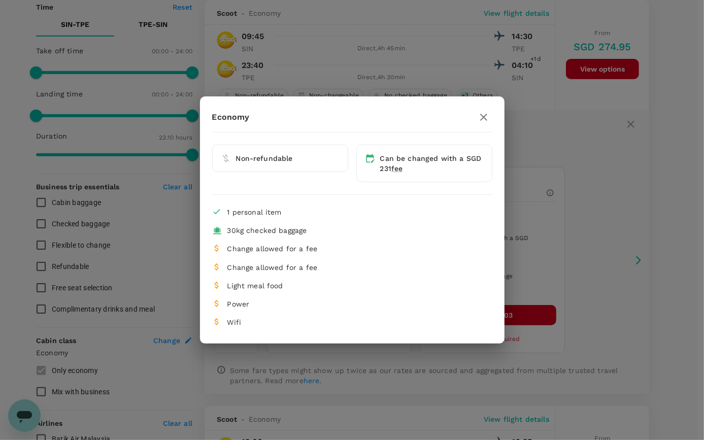
click at [485, 118] on icon "button" at bounding box center [484, 117] width 12 height 12
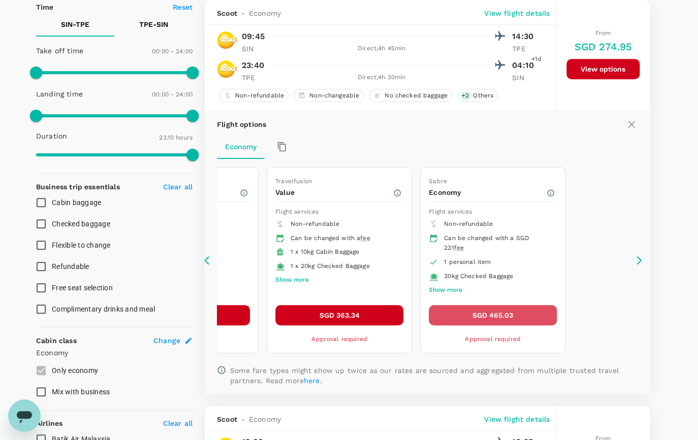
click at [492, 312] on button "SGD 465.03" at bounding box center [492, 315] width 128 height 20
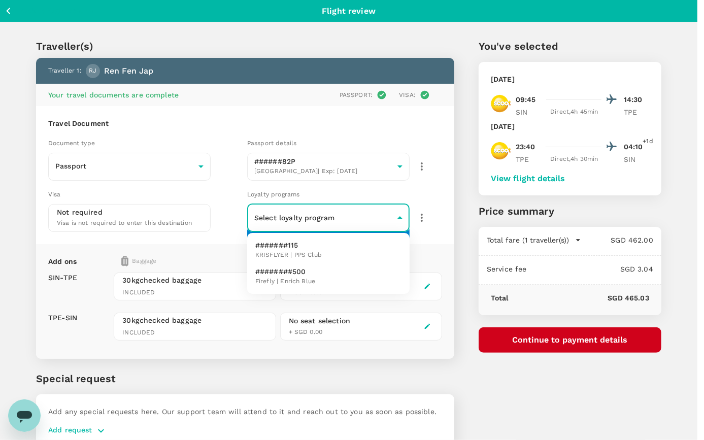
click at [401, 217] on body "Back to flight results Flight review Traveller(s) Traveller 1 : [GEOGRAPHIC_DAT…" at bounding box center [352, 244] width 704 height 489
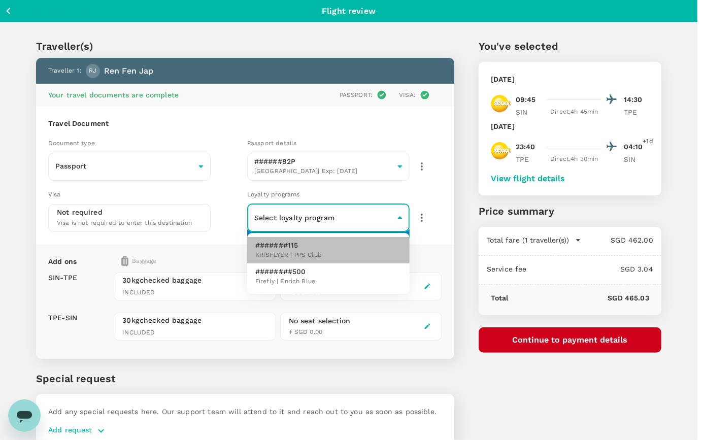
click at [314, 253] on span "KRISFLYER | PPS Club" at bounding box center [288, 255] width 67 height 10
type input "cde1e555-49e0-4ba3-a1b9-ab2d68a18505"
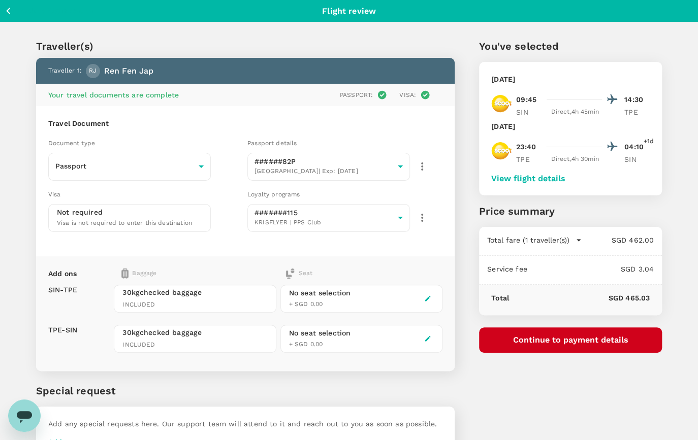
click at [330, 293] on div "No seat selection" at bounding box center [320, 293] width 62 height 11
click at [322, 302] on span "+ SGD 0.00" at bounding box center [306, 304] width 34 height 7
click at [422, 301] on button "button" at bounding box center [427, 298] width 12 height 12
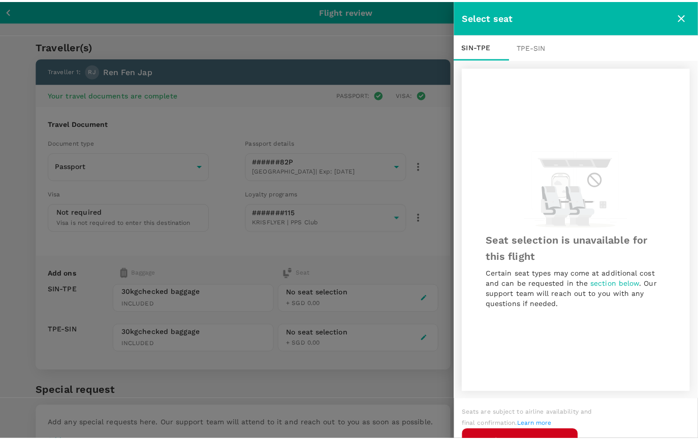
scroll to position [1, 0]
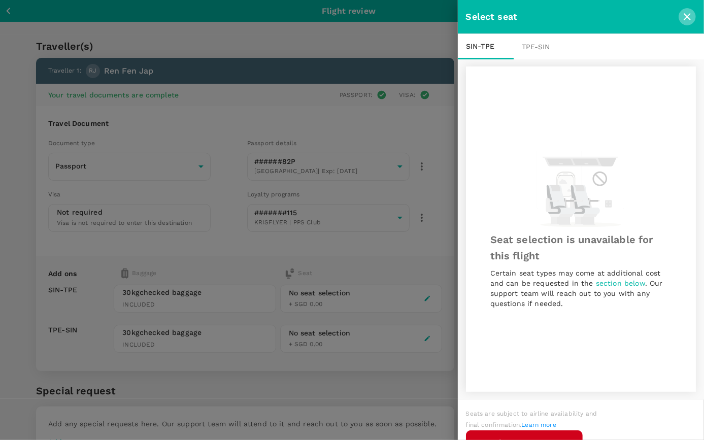
click at [685, 19] on icon "close" at bounding box center [687, 17] width 12 height 12
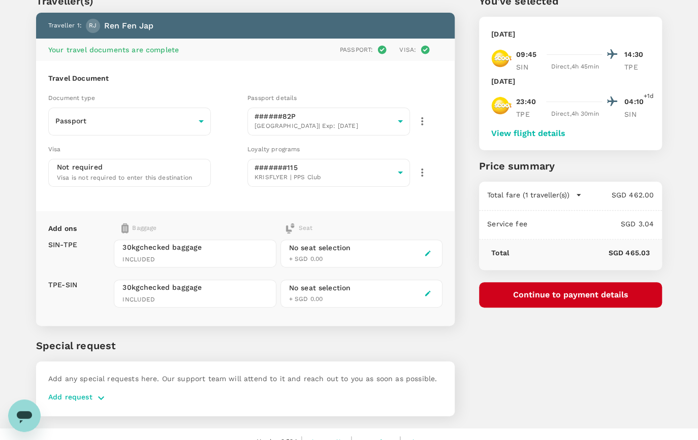
scroll to position [59, 0]
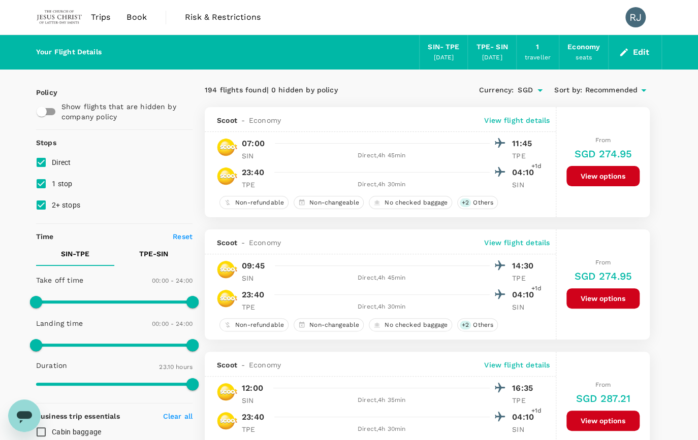
click at [499, 47] on div "TPE - SIN" at bounding box center [491, 47] width 31 height 11
click at [640, 48] on button "Edit" at bounding box center [634, 52] width 37 height 16
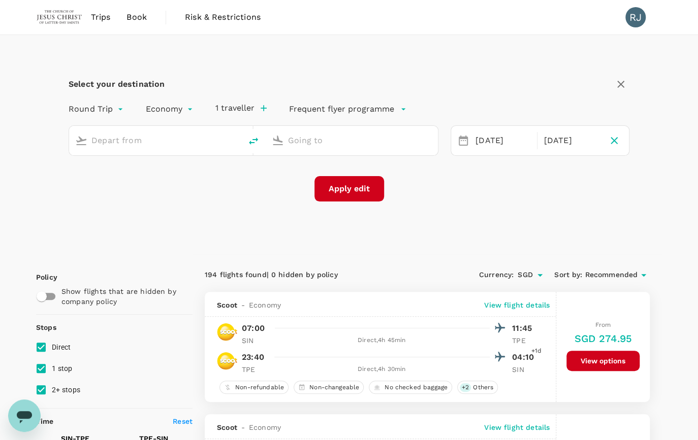
type input "Singapore Changi (SIN)"
type input "Taiwan Taoyuan Intl (TPE)"
click at [566, 141] on div "[DATE]" at bounding box center [570, 141] width 63 height 20
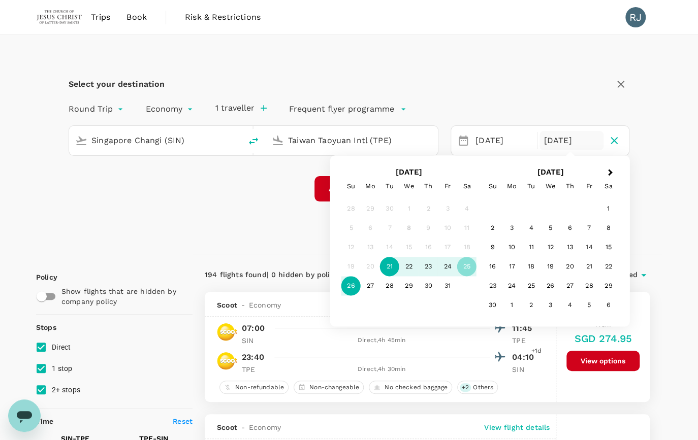
click at [349, 287] on div "26" at bounding box center [350, 286] width 19 height 19
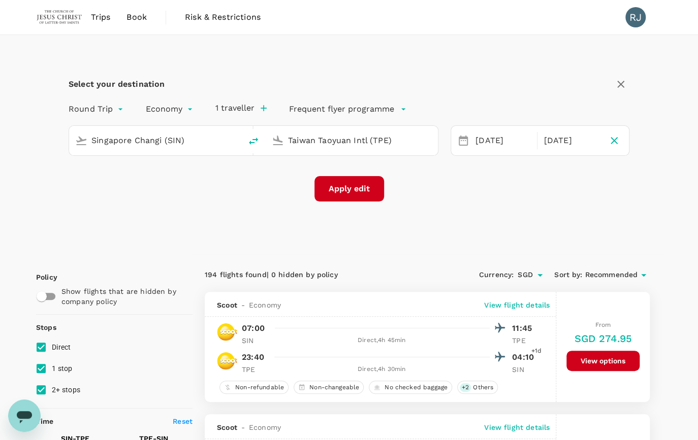
click at [356, 196] on button "Apply edit" at bounding box center [349, 188] width 70 height 25
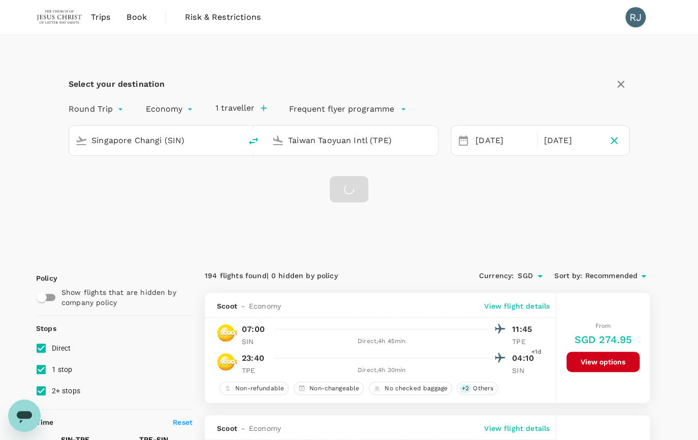
checkbox input "false"
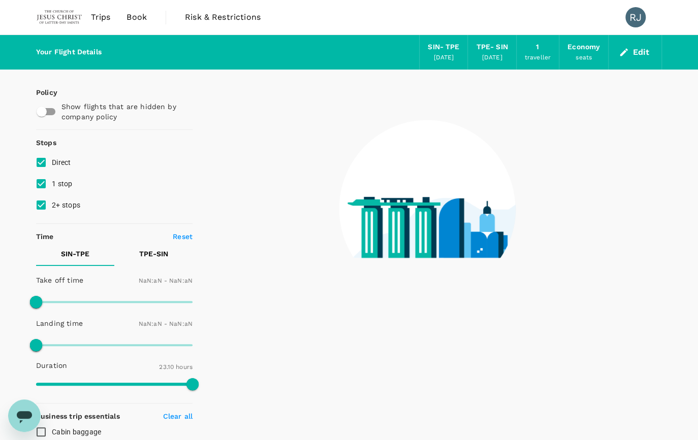
type input "1440"
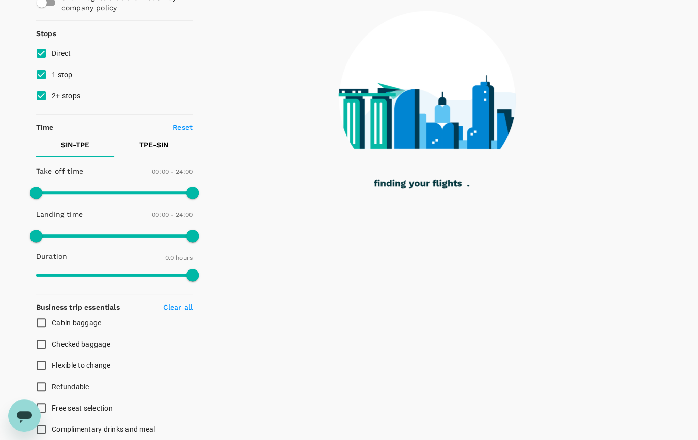
scroll to position [105, 0]
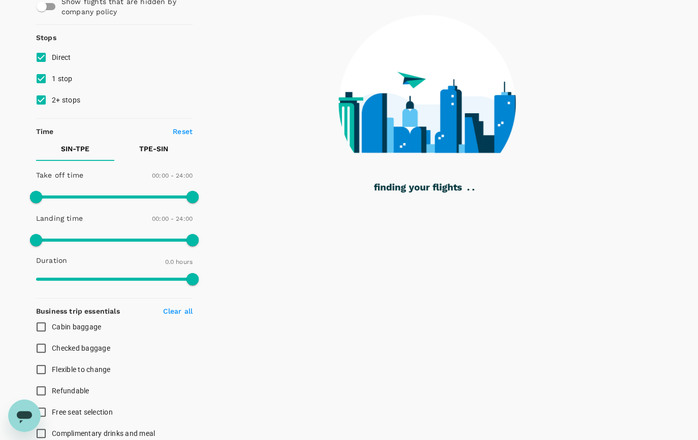
type input "995"
checkbox input "true"
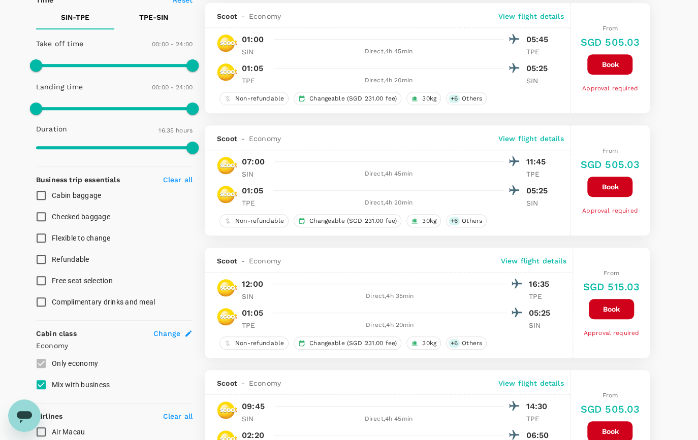
scroll to position [244, 0]
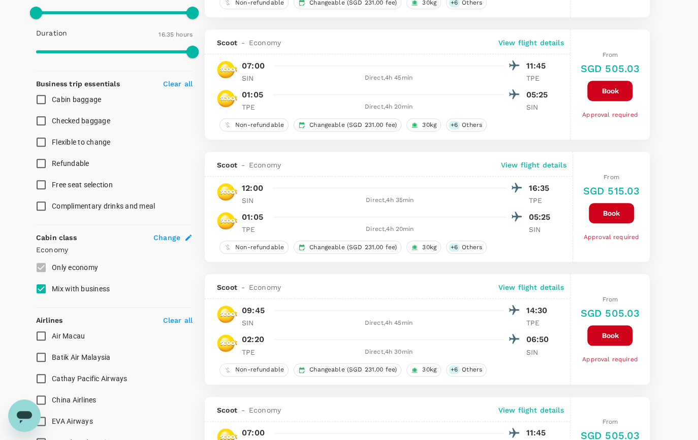
type input "1390"
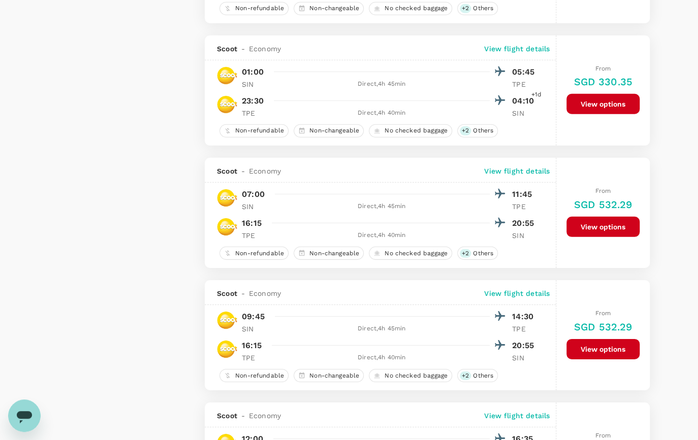
scroll to position [1523, 0]
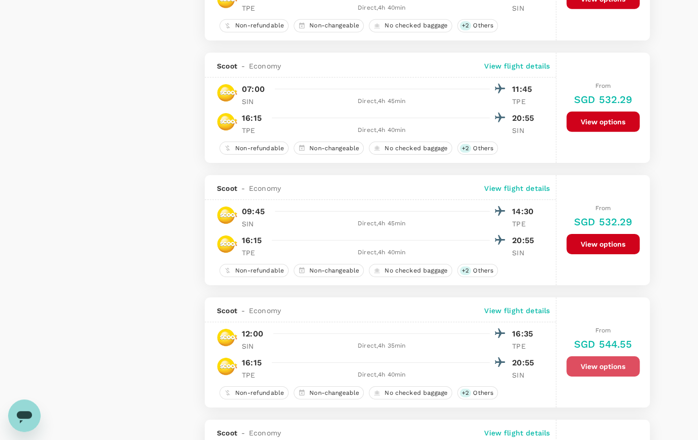
click at [604, 370] on button "View options" at bounding box center [602, 366] width 73 height 20
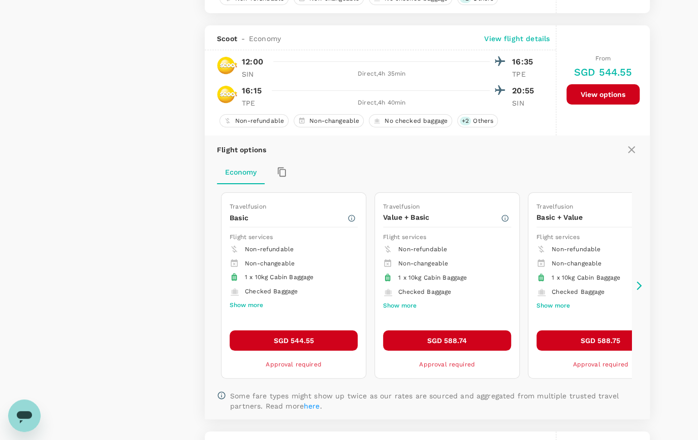
scroll to position [1824, 0]
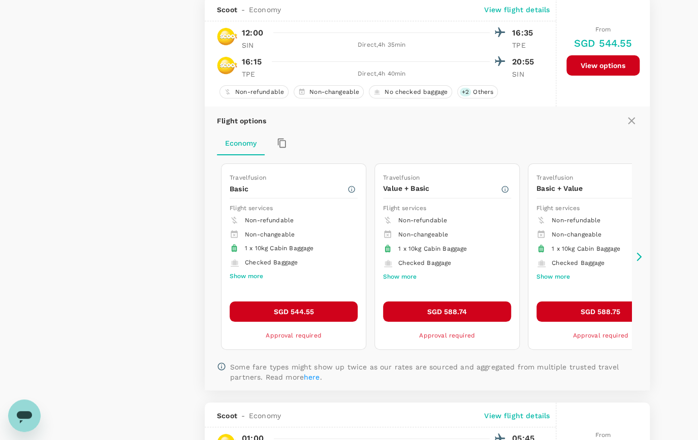
click at [637, 256] on icon at bounding box center [638, 256] width 5 height 9
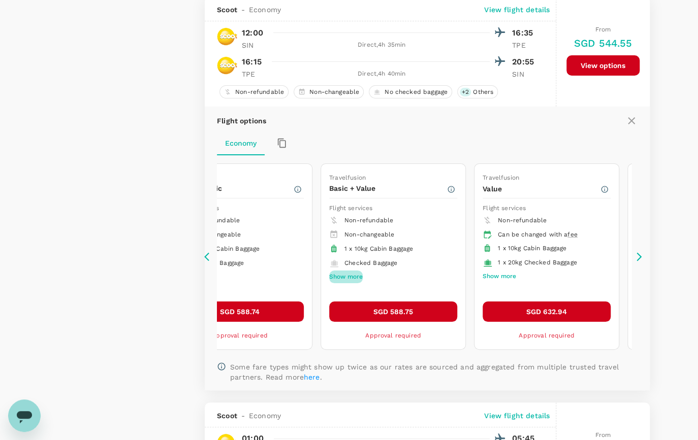
click at [356, 277] on button "Show more" at bounding box center [346, 277] width 34 height 13
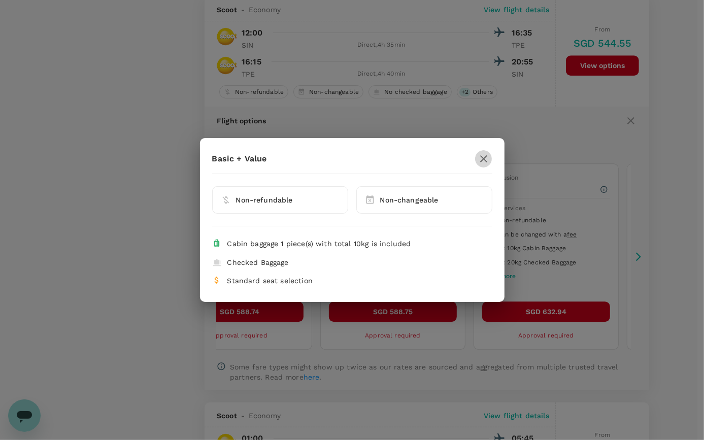
click at [488, 159] on icon "button" at bounding box center [484, 159] width 12 height 12
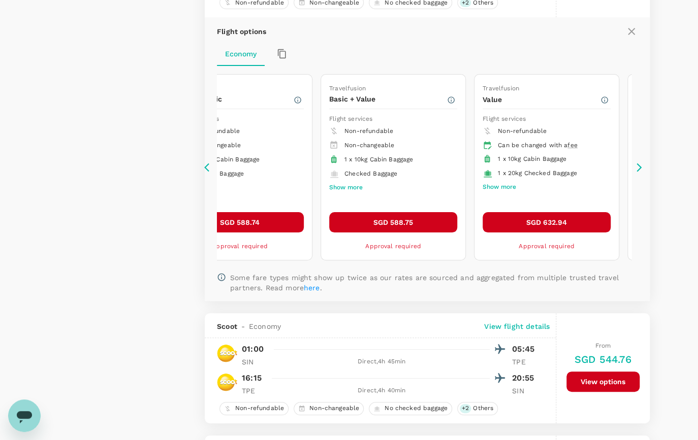
scroll to position [1917, 0]
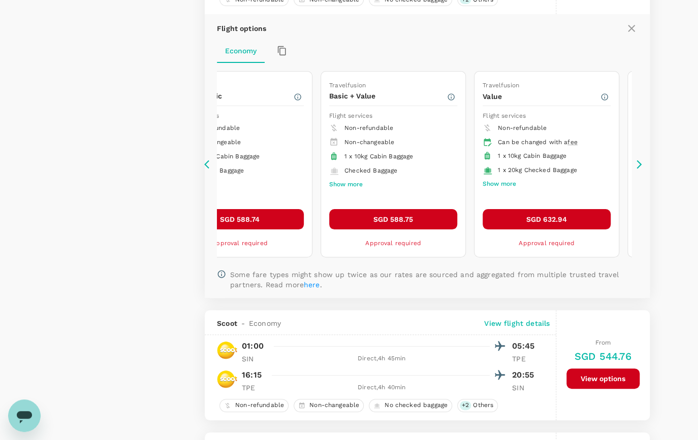
click at [639, 169] on icon at bounding box center [639, 164] width 10 height 10
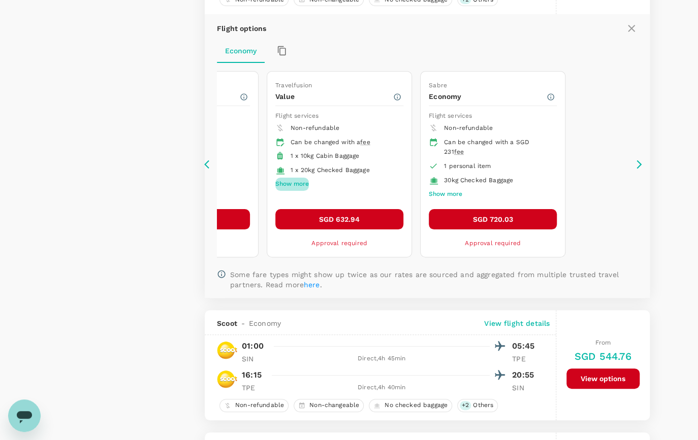
click at [306, 187] on button "Show more" at bounding box center [292, 184] width 34 height 13
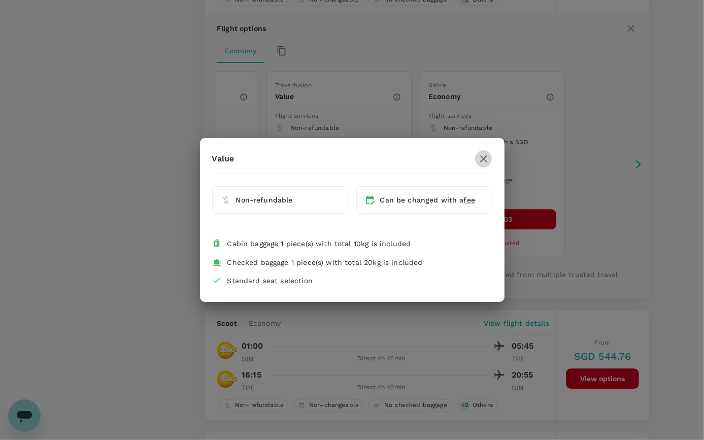
click at [482, 157] on icon "button" at bounding box center [484, 159] width 12 height 12
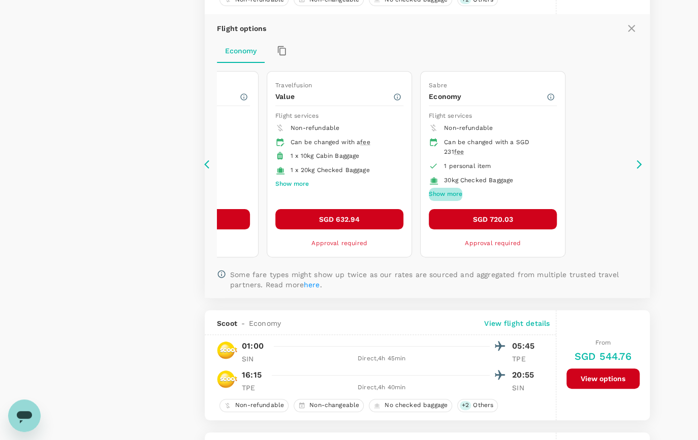
click at [461, 195] on button "Show more" at bounding box center [445, 194] width 34 height 13
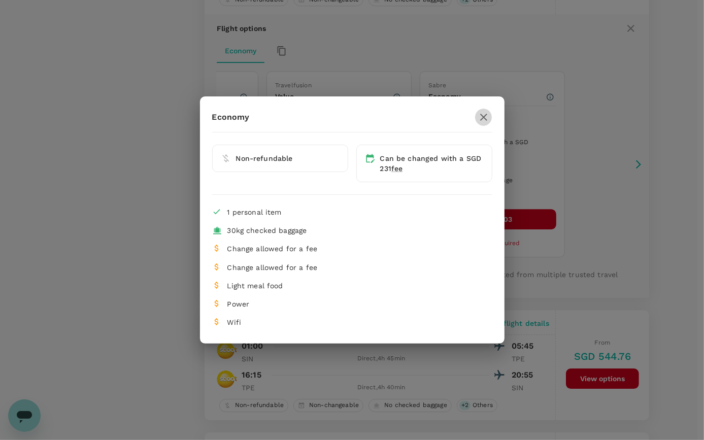
click at [480, 116] on icon "button" at bounding box center [484, 117] width 12 height 12
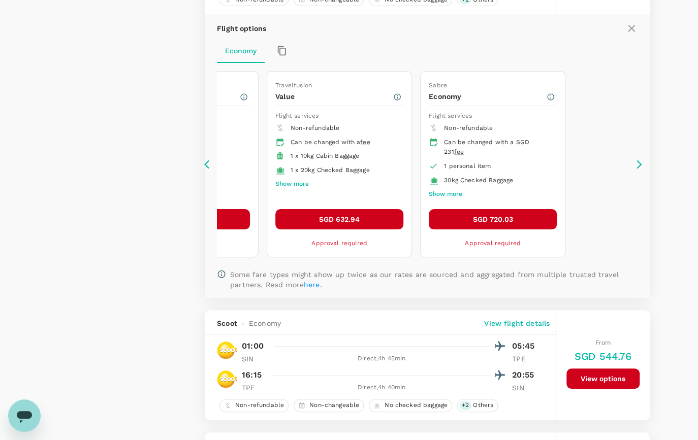
click at [448, 197] on button "Show more" at bounding box center [445, 194] width 34 height 13
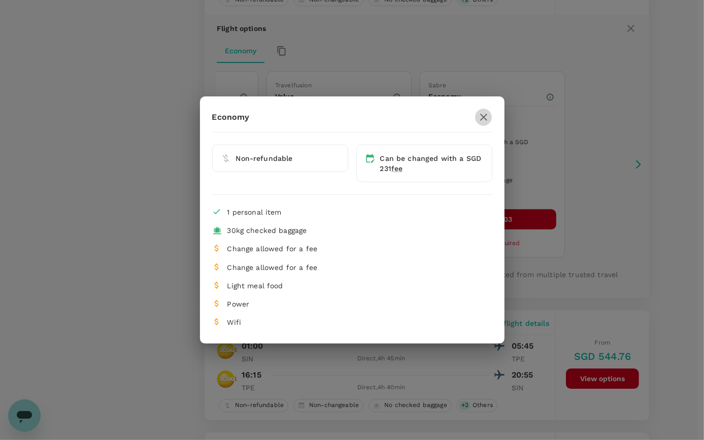
click at [487, 117] on icon "button" at bounding box center [484, 117] width 12 height 12
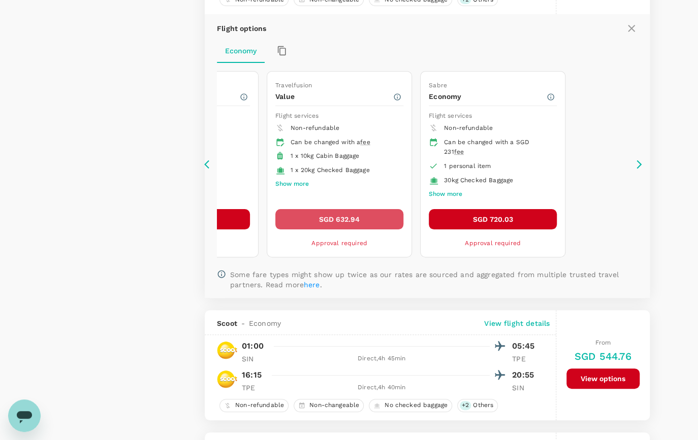
click at [349, 217] on button "SGD 632.94" at bounding box center [339, 219] width 128 height 20
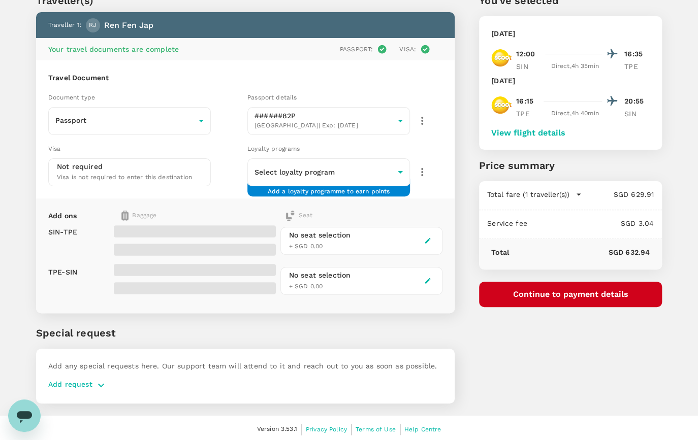
scroll to position [46, 0]
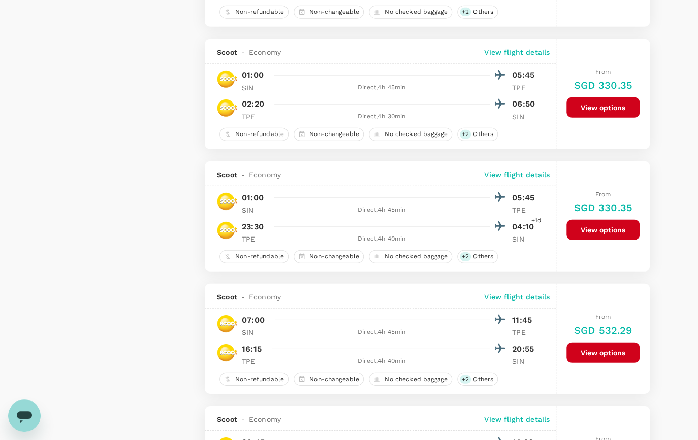
scroll to position [1477, 0]
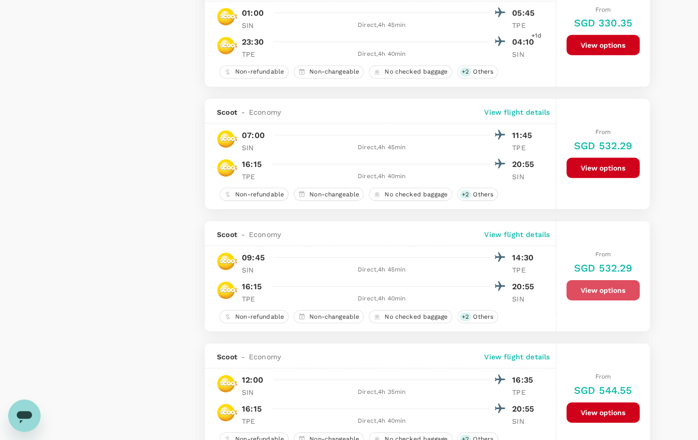
click at [584, 288] on button "View options" at bounding box center [602, 290] width 73 height 20
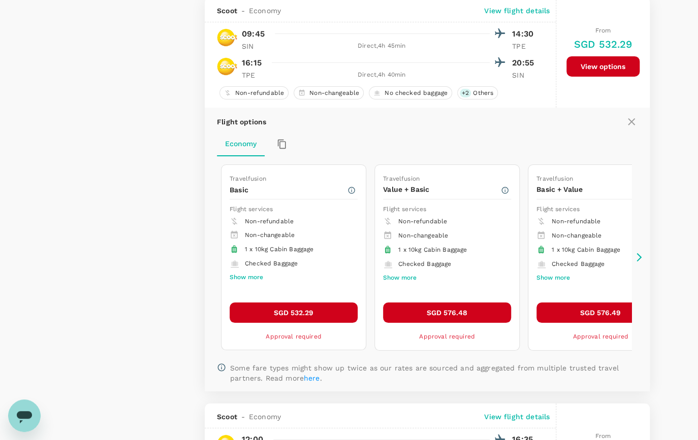
scroll to position [1701, 0]
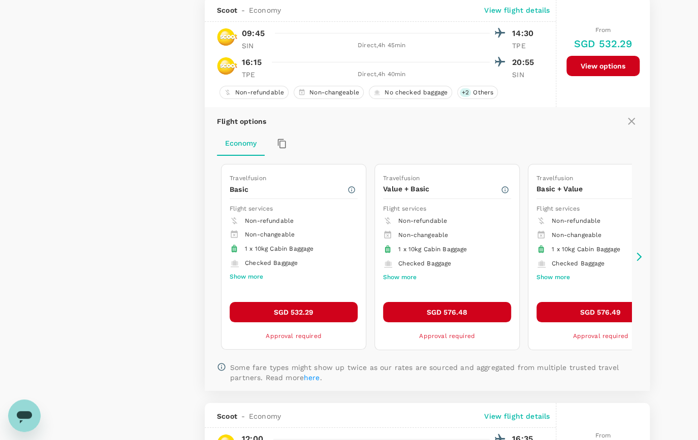
click at [637, 258] on icon at bounding box center [639, 257] width 10 height 10
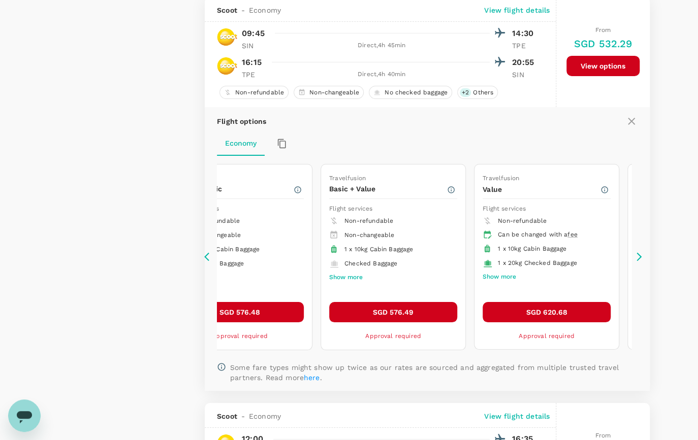
click at [637, 258] on icon at bounding box center [639, 257] width 10 height 10
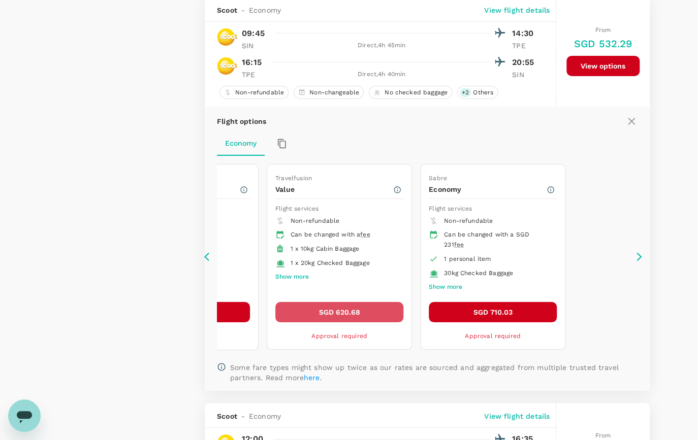
click at [358, 315] on button "SGD 620.68" at bounding box center [339, 312] width 128 height 20
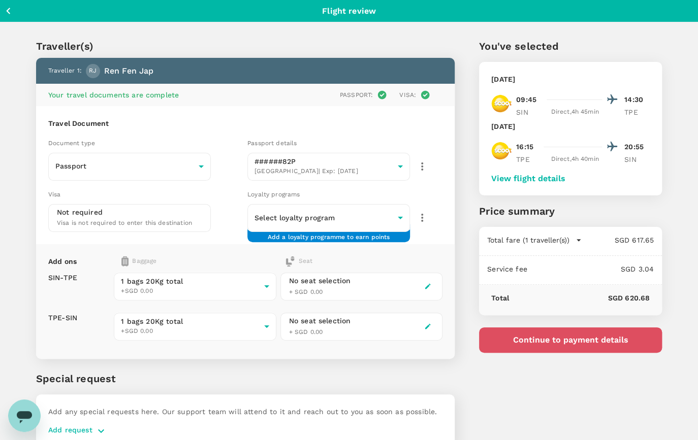
click at [560, 335] on button "Continue to payment details" at bounding box center [570, 339] width 183 height 25
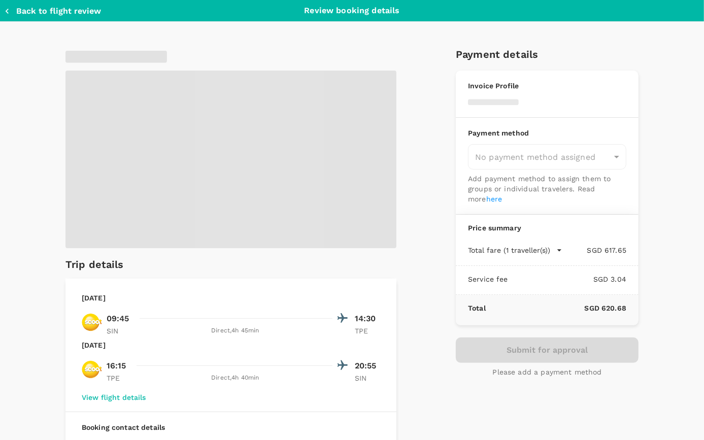
type input "9ba98bf1-acfb-42e3-afd8-67c5d783591f"
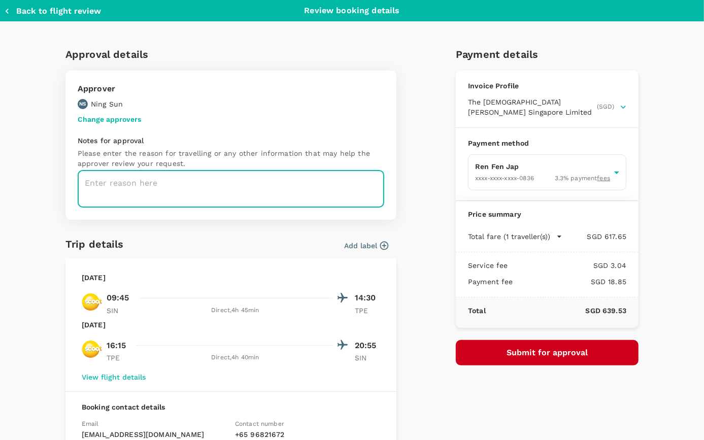
click at [97, 187] on textarea at bounding box center [231, 189] width 307 height 37
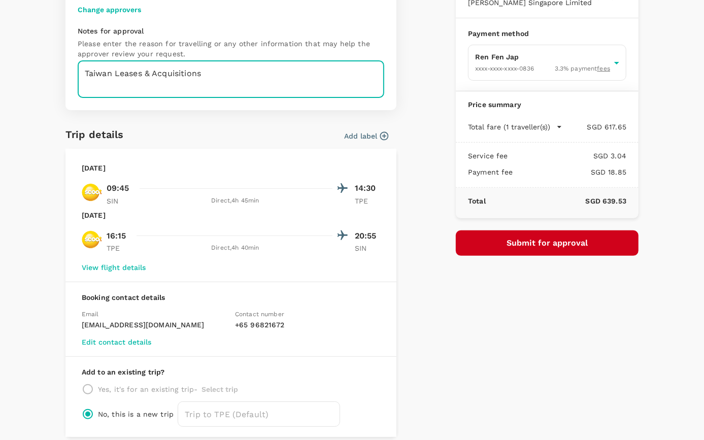
scroll to position [60, 0]
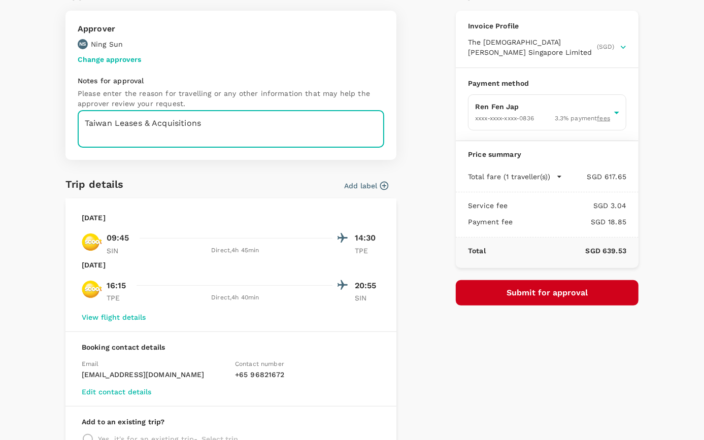
type textarea "Taiwan Leases & Acquisitions"
click at [555, 289] on button "Submit for approval" at bounding box center [547, 292] width 183 height 25
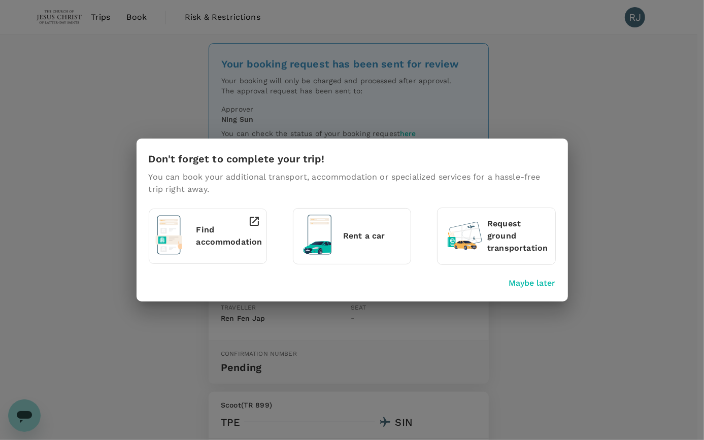
click at [549, 284] on p "Maybe later" at bounding box center [532, 283] width 47 height 12
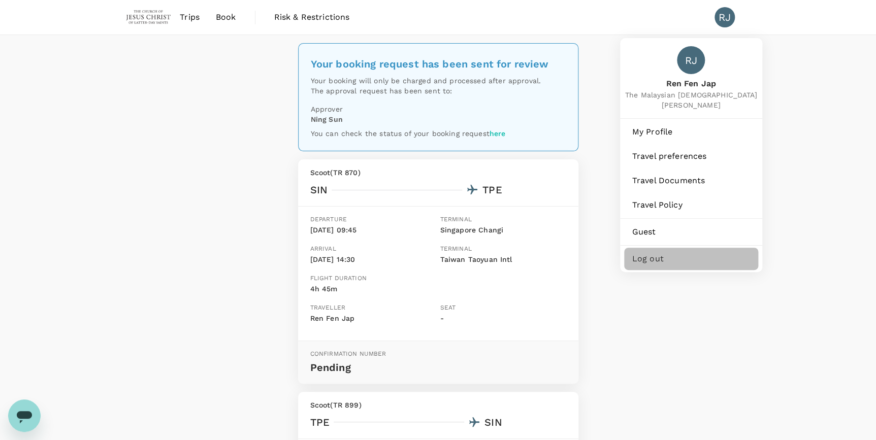
click at [666, 255] on span "Log out" at bounding box center [691, 259] width 118 height 12
